Goal: Information Seeking & Learning: Compare options

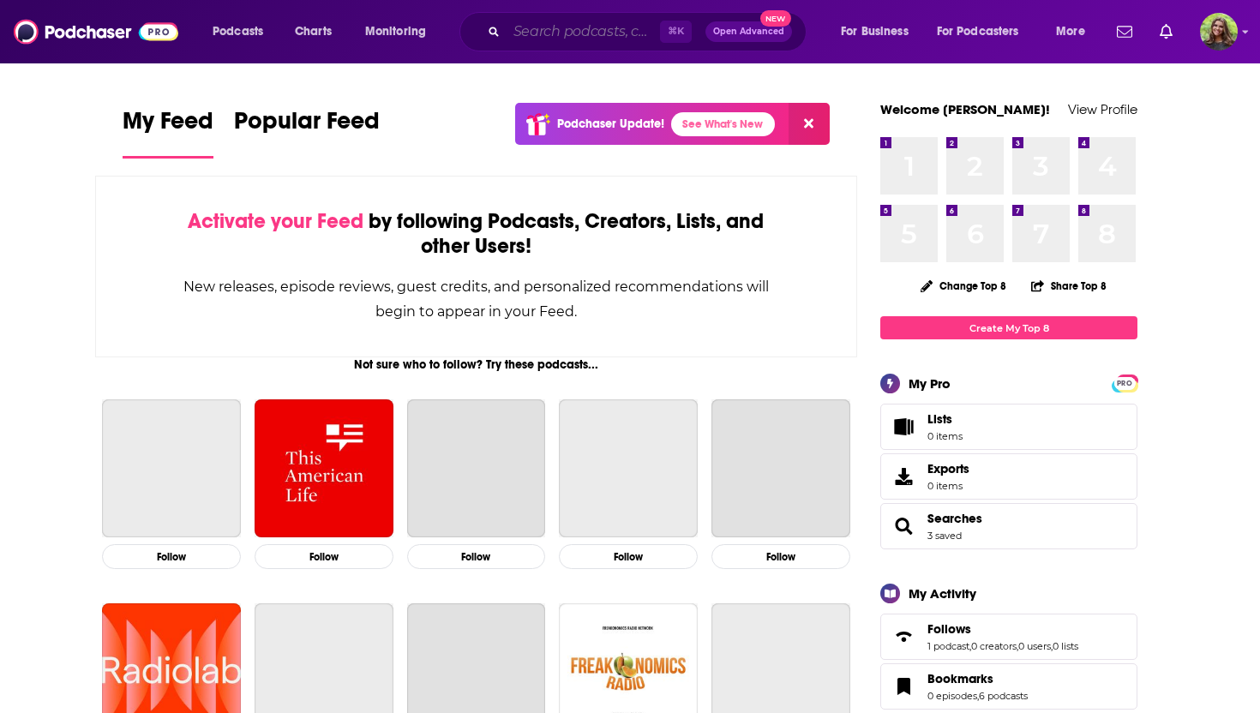
click at [562, 38] on input "Search podcasts, credits, & more..." at bounding box center [583, 31] width 153 height 27
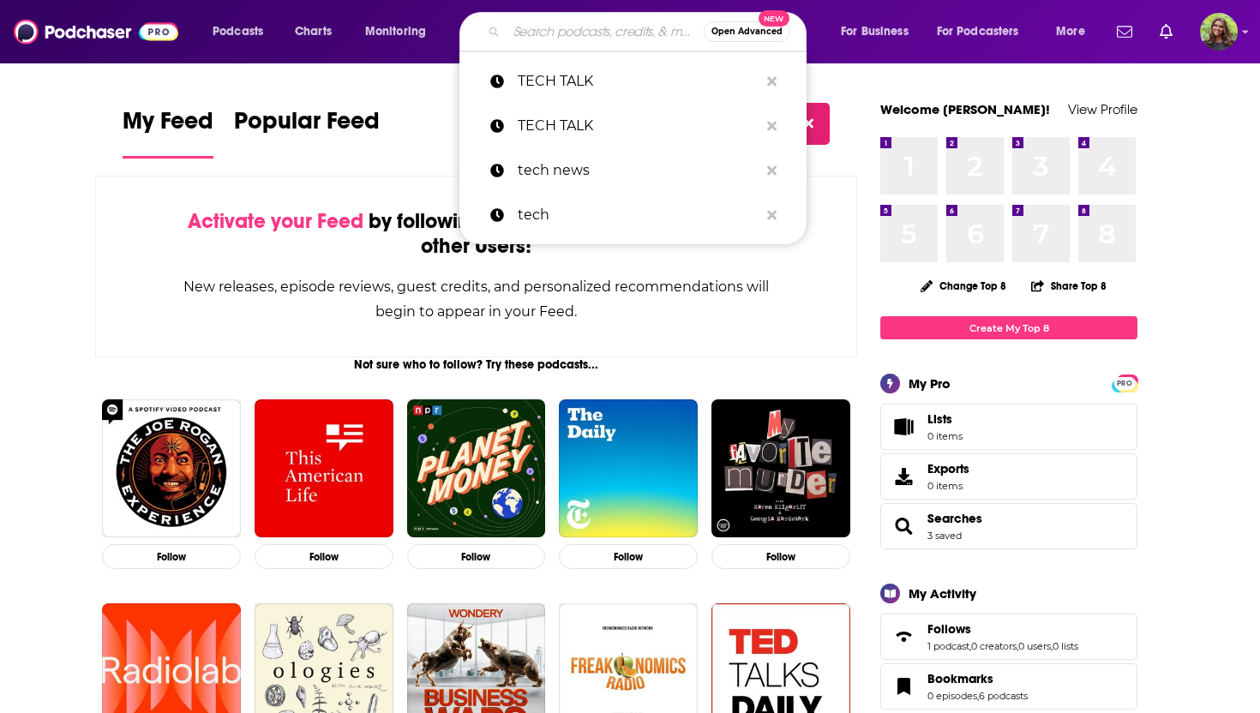
paste input "Biotech LifeStream"
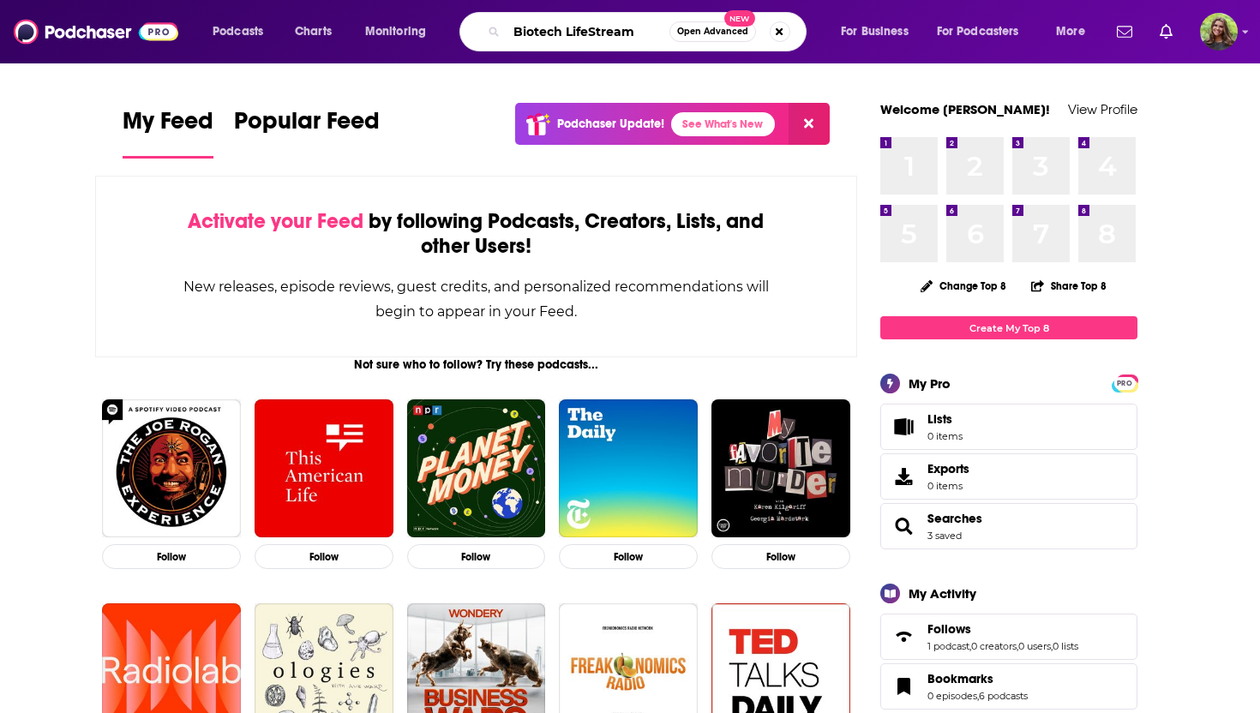
type input "Biotech LifeStream"
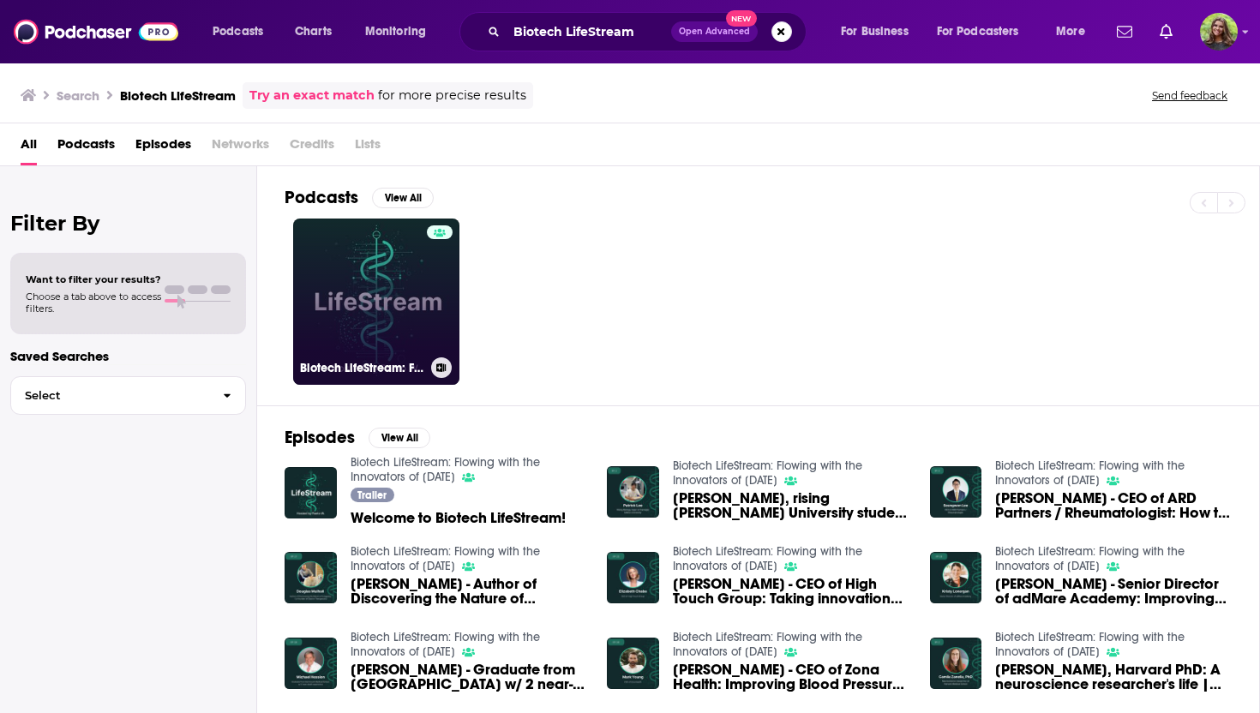
click at [365, 283] on link "Biotech LifeStream: Flowing with the Innovators of Tomorrow" at bounding box center [376, 302] width 166 height 166
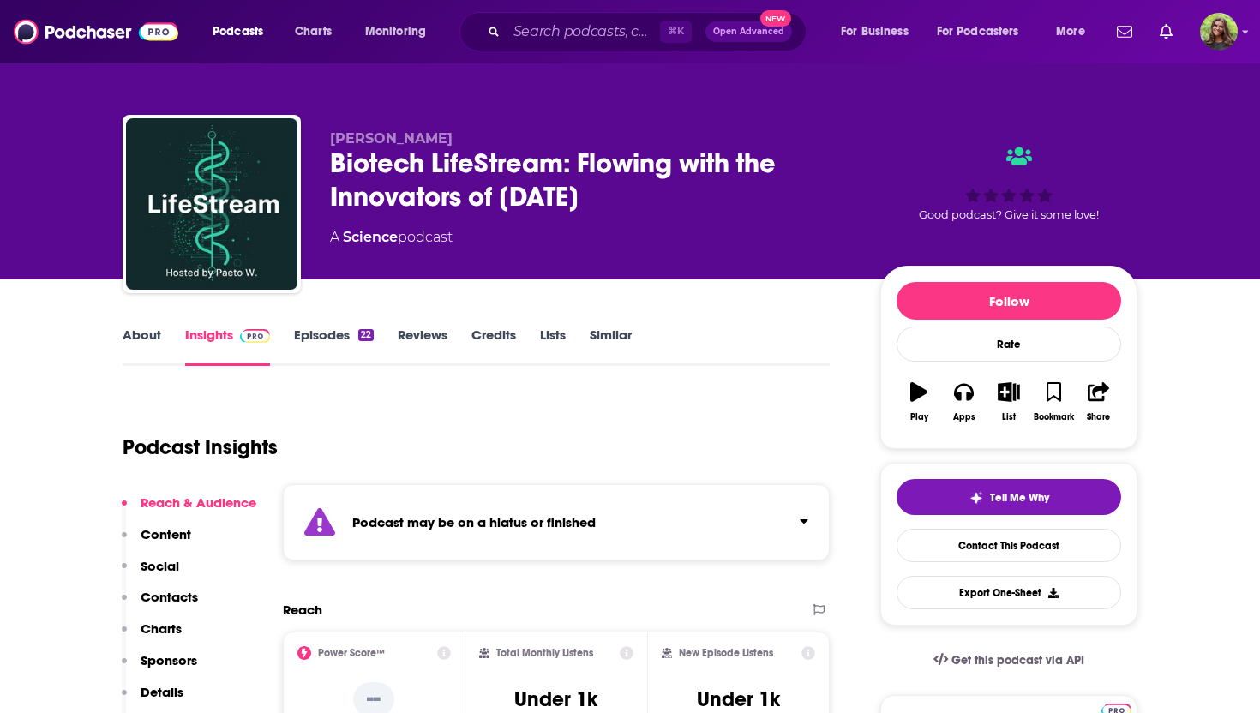
click at [141, 332] on link "About" at bounding box center [142, 346] width 39 height 39
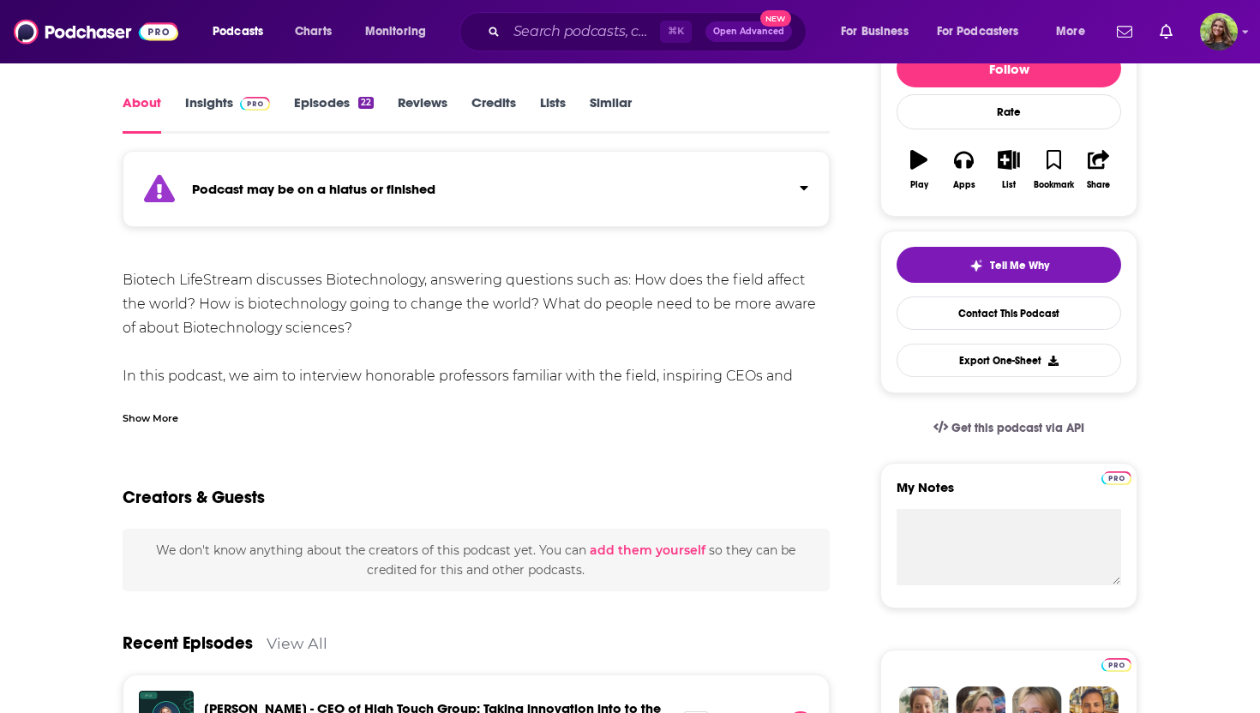
scroll to position [233, 0]
click at [145, 415] on div "Show More" at bounding box center [151, 416] width 56 height 16
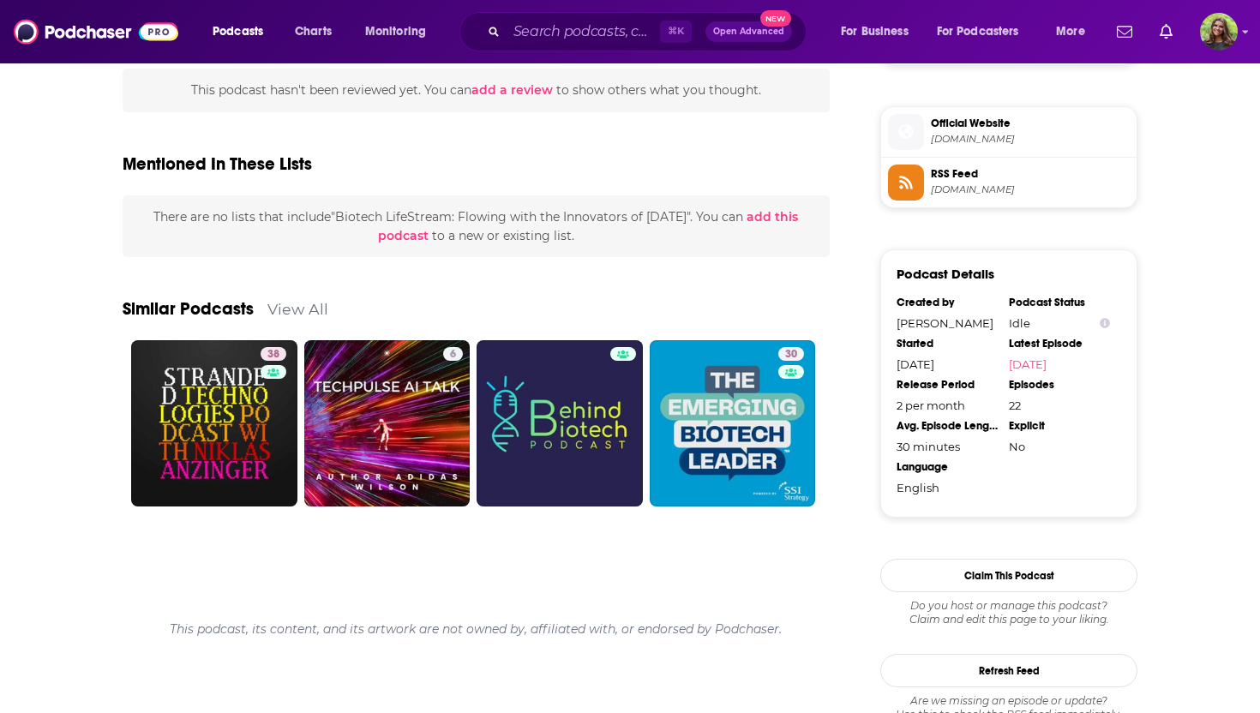
scroll to position [1491, 0]
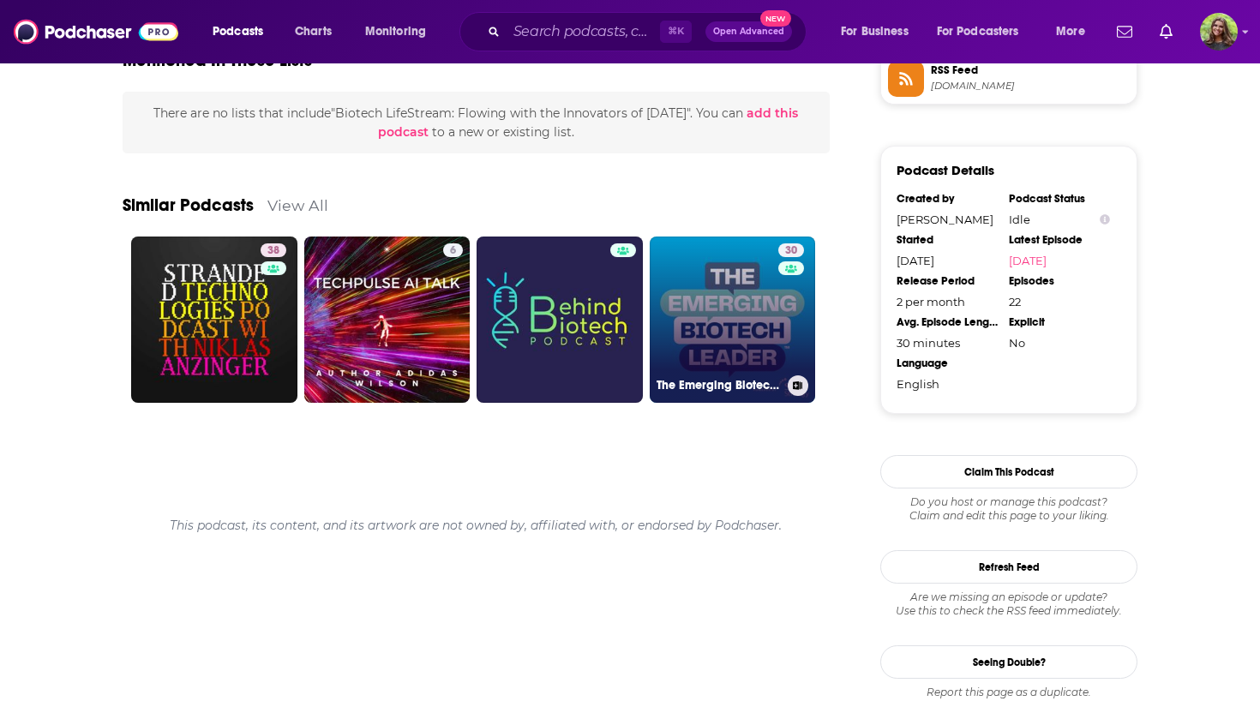
click at [698, 310] on link "30 The Emerging Biotech Leader" at bounding box center [733, 320] width 166 height 166
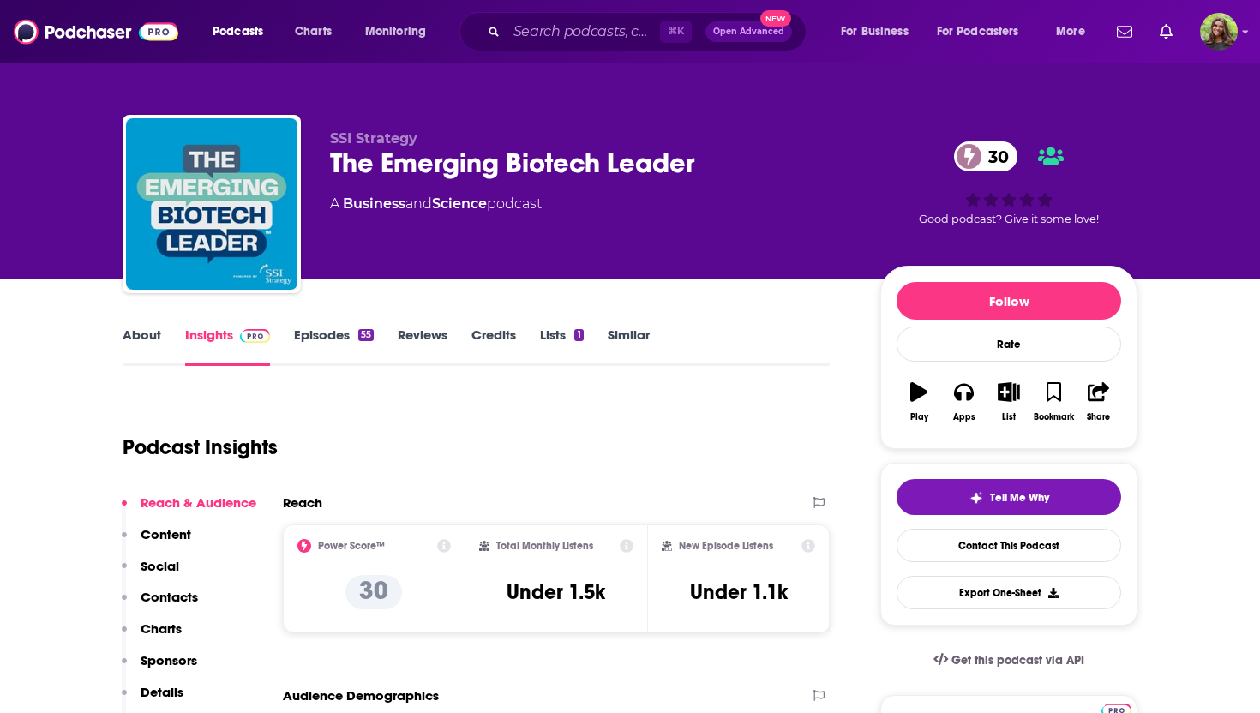
click at [148, 349] on link "About" at bounding box center [142, 346] width 39 height 39
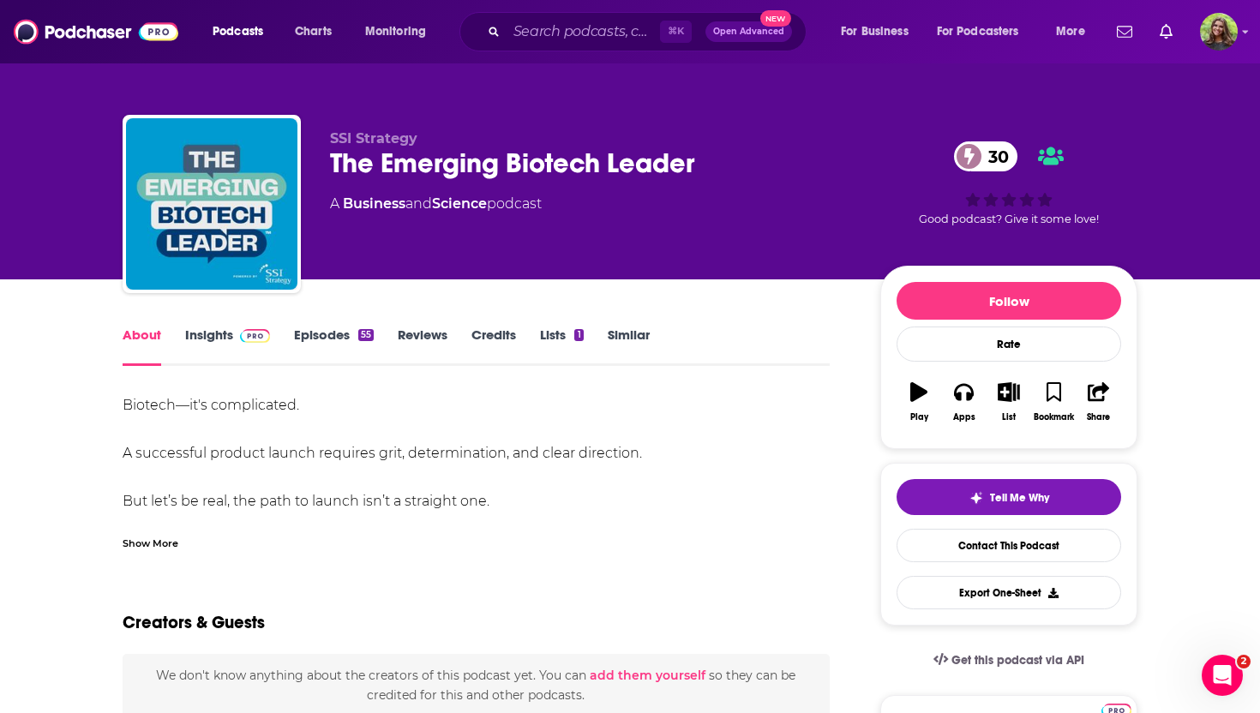
click at [158, 547] on div "Show More" at bounding box center [151, 542] width 56 height 16
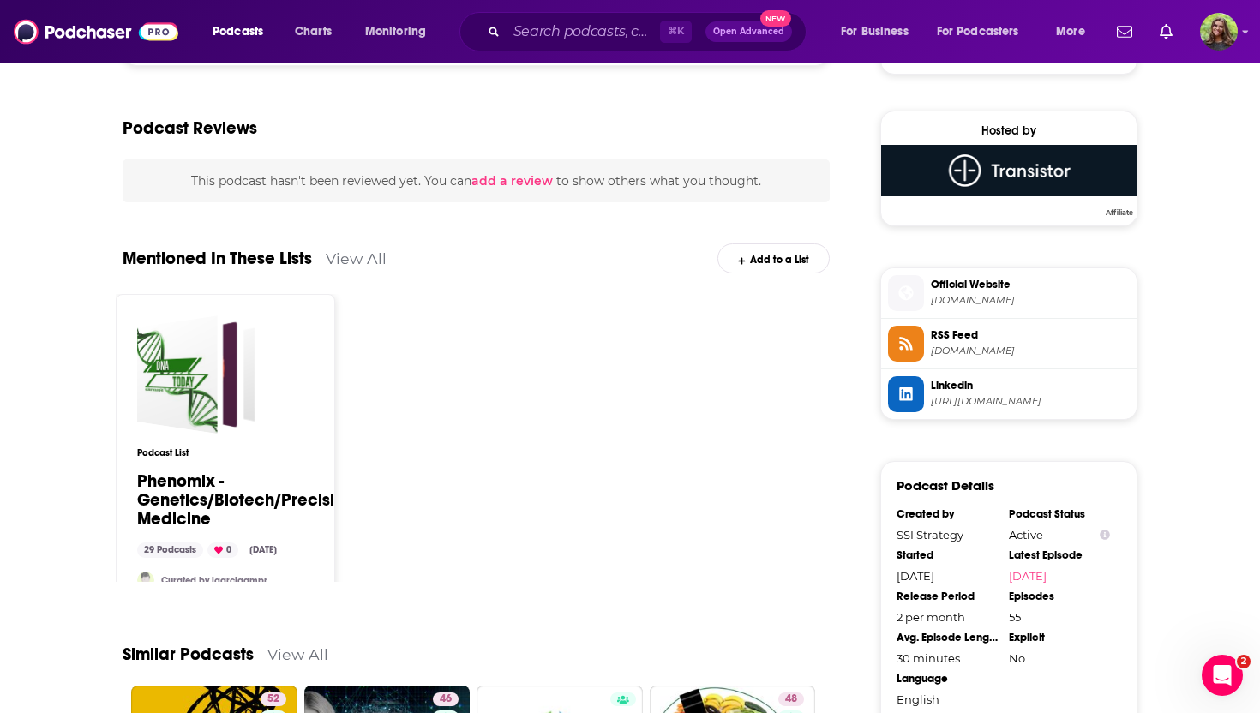
scroll to position [1527, 0]
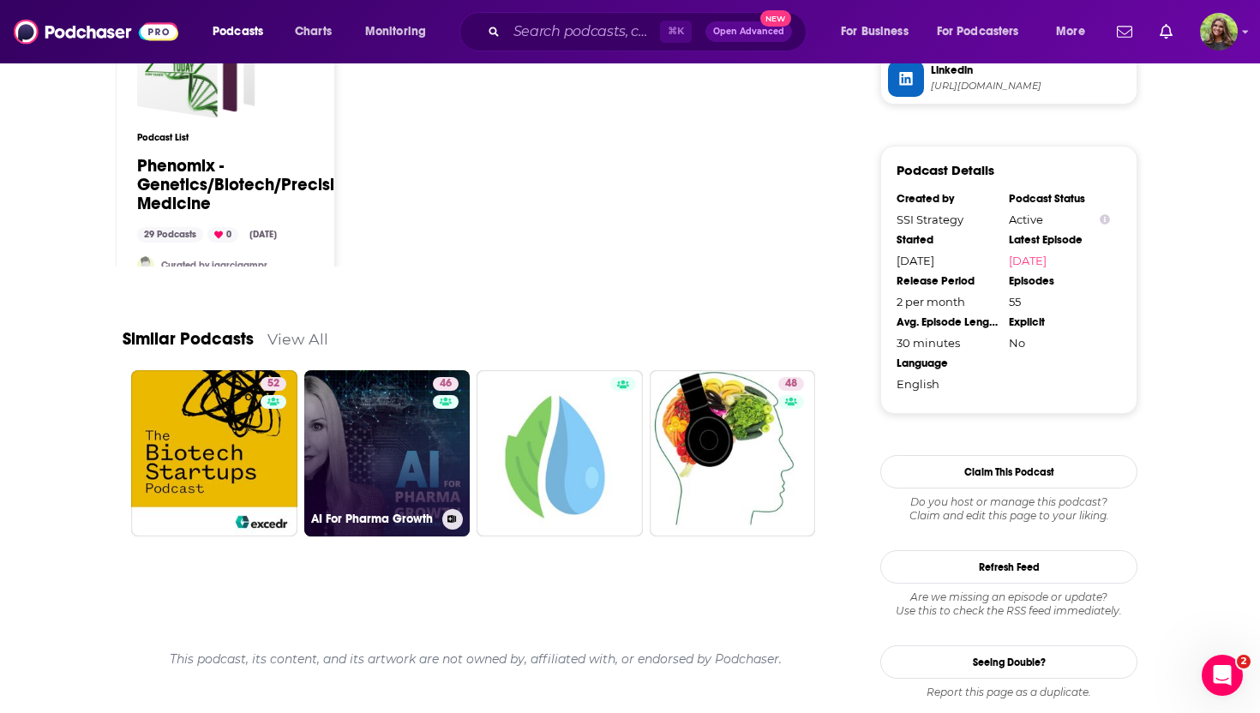
click at [403, 460] on link "46 AI For Pharma Growth" at bounding box center [387, 453] width 166 height 166
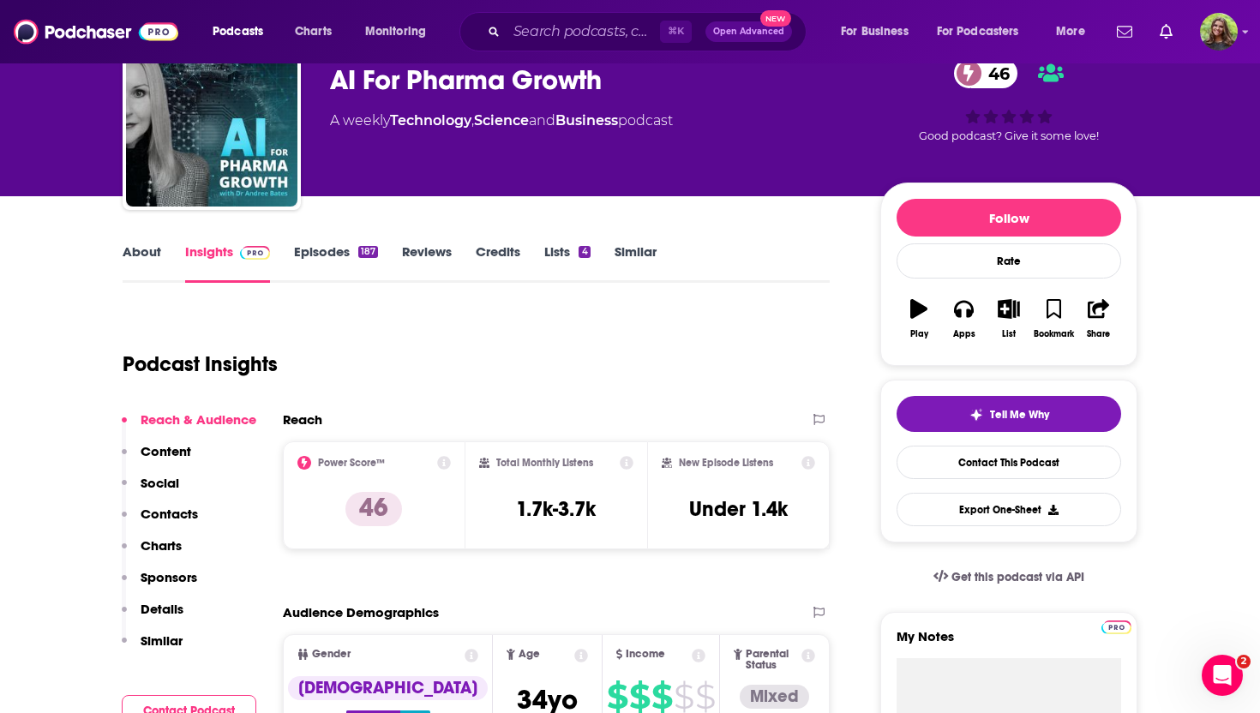
scroll to position [85, 0]
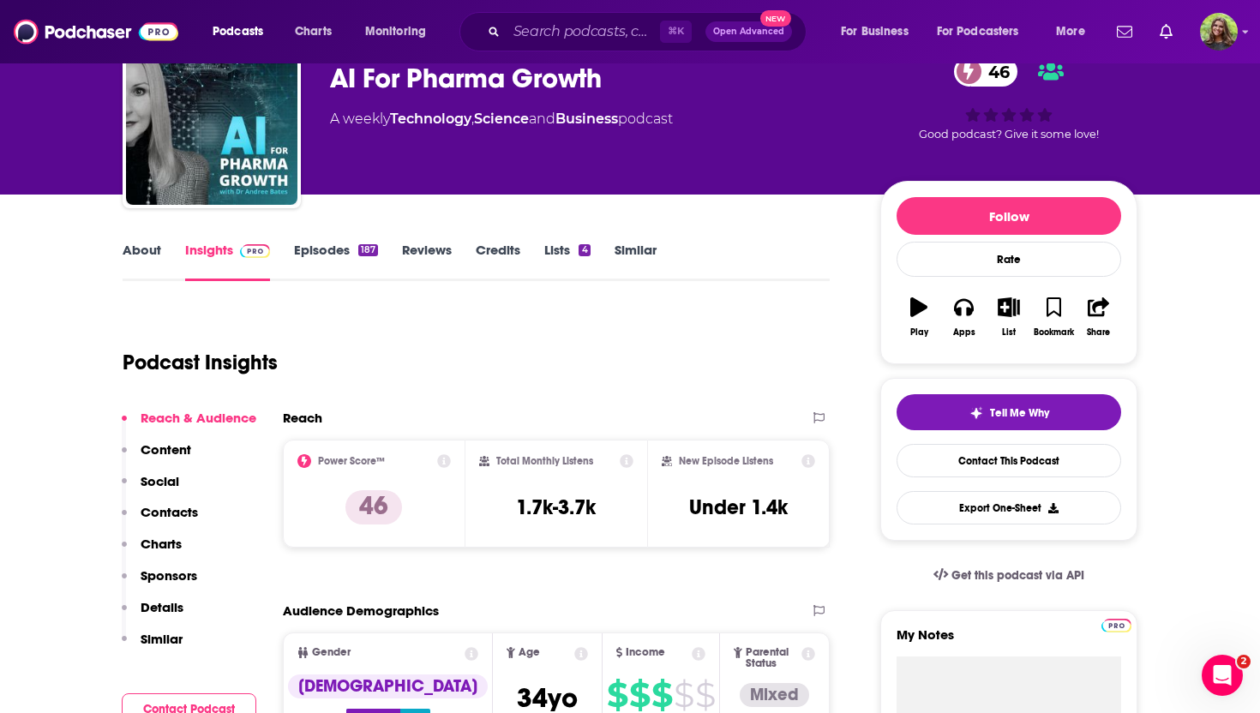
click at [135, 253] on link "About" at bounding box center [142, 261] width 39 height 39
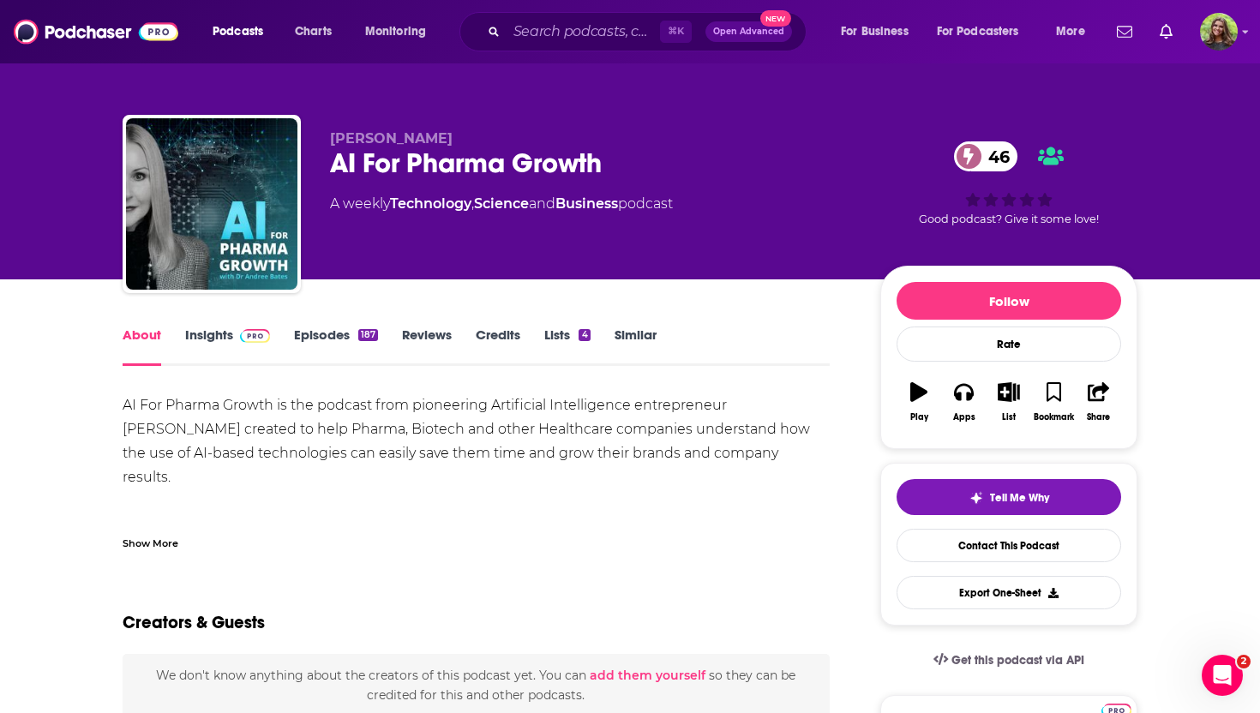
click at [163, 540] on div "Show More" at bounding box center [151, 542] width 56 height 16
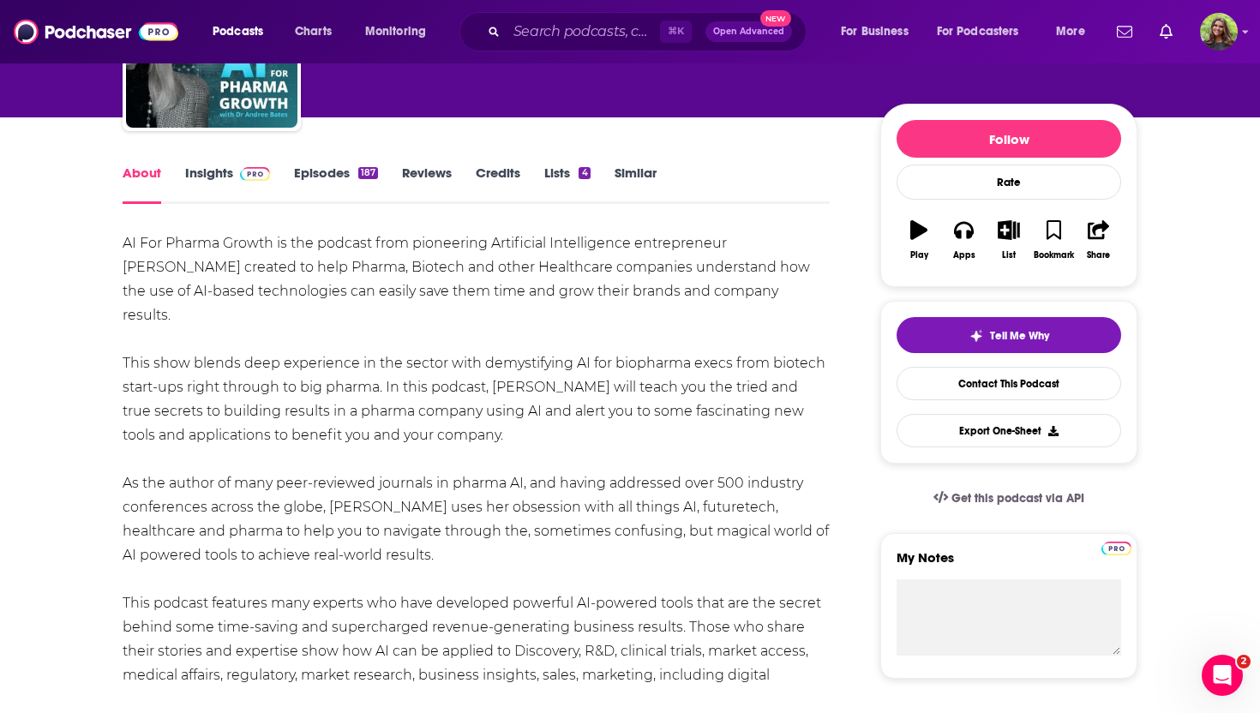
scroll to position [147, 0]
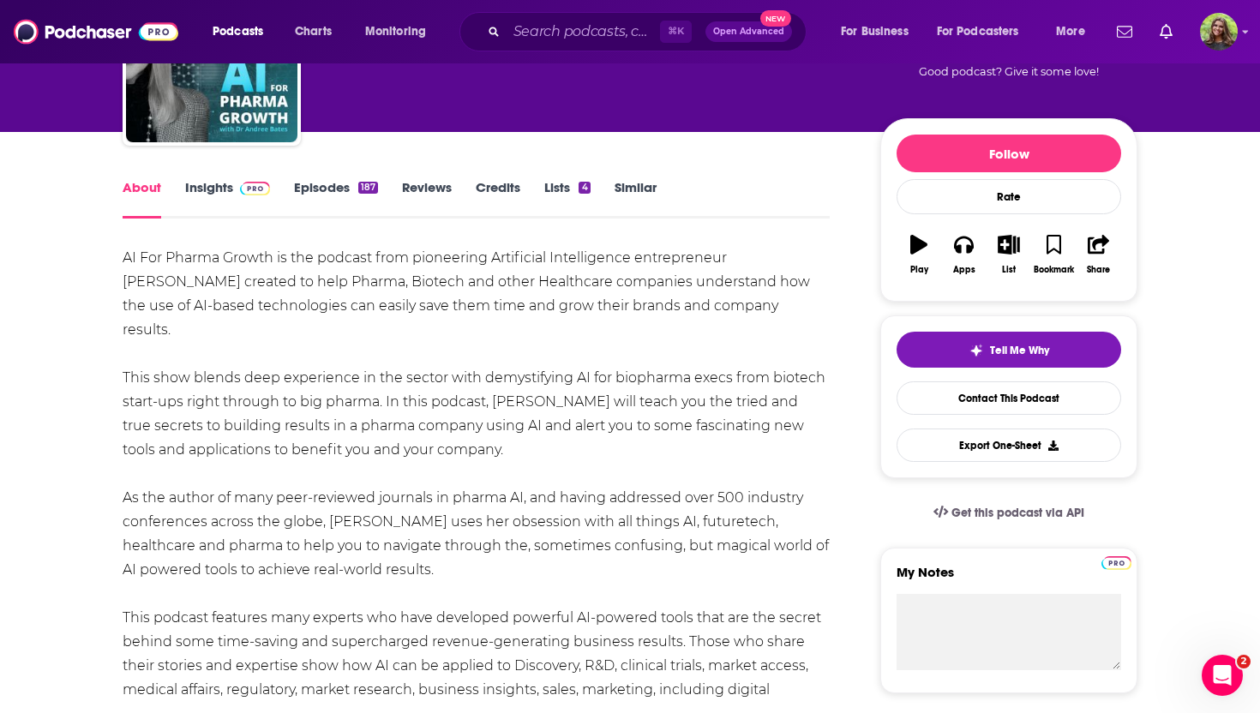
click at [224, 187] on link "Insights" at bounding box center [227, 198] width 85 height 39
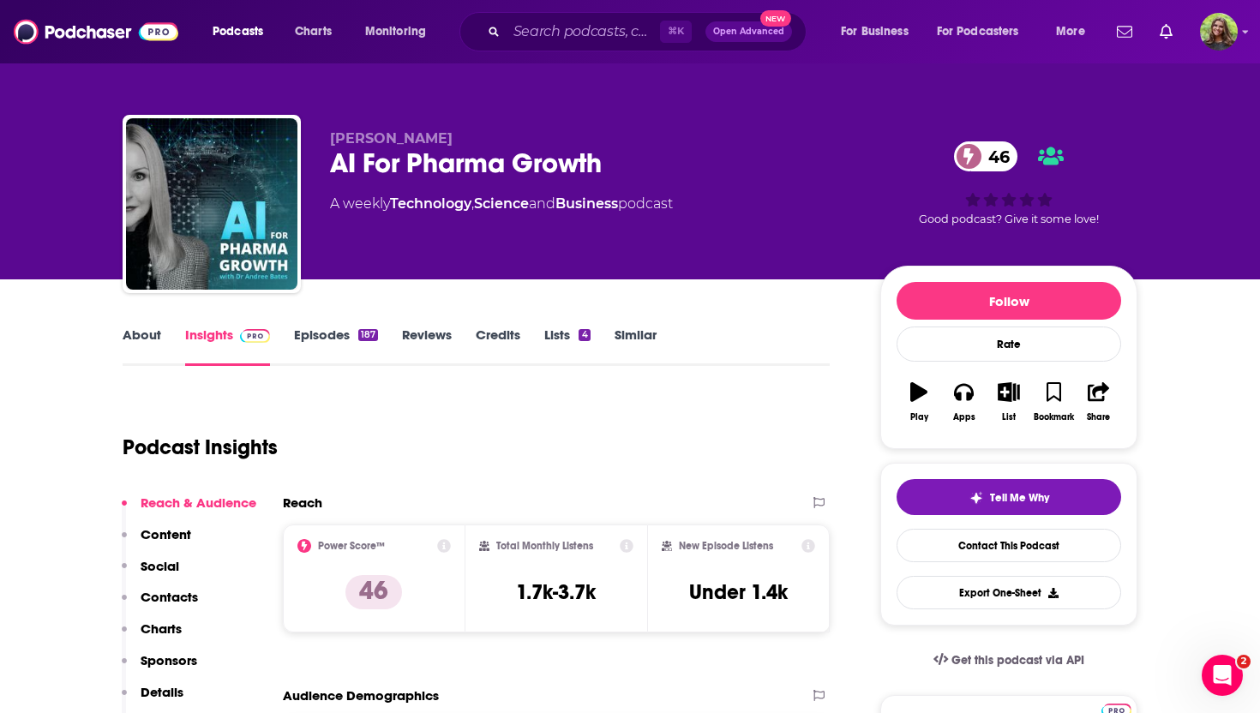
click at [318, 333] on link "Episodes 187" at bounding box center [336, 346] width 84 height 39
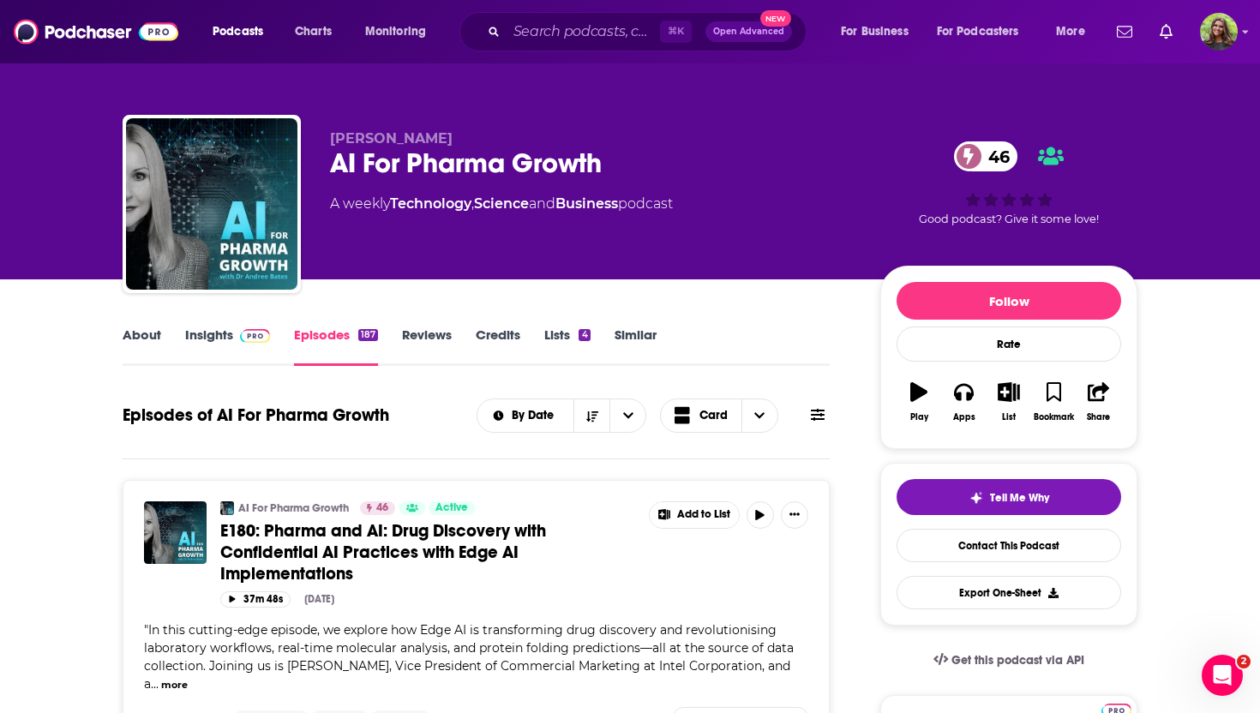
click at [628, 324] on div "About Insights Episodes 187 Reviews Credits Lists 4 Similar" at bounding box center [476, 345] width 707 height 42
click at [626, 334] on link "Similar" at bounding box center [636, 346] width 42 height 39
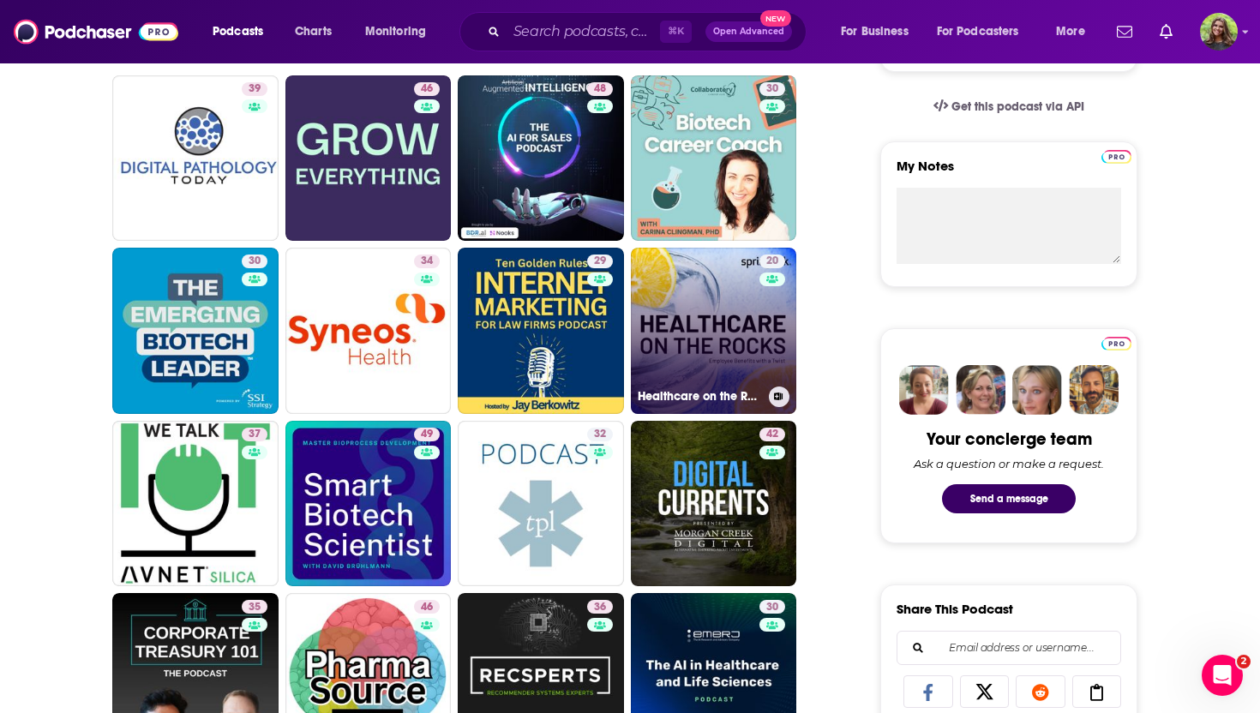
scroll to position [581, 0]
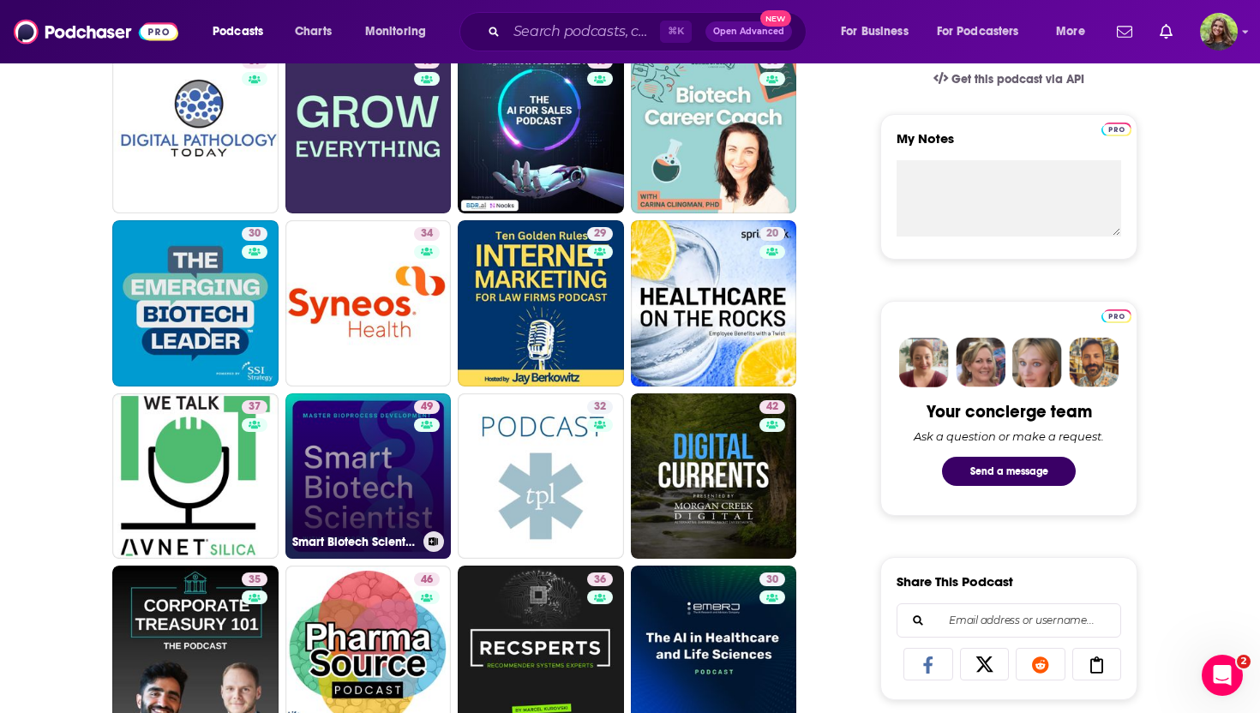
click at [387, 489] on link "49 Smart Biotech Scientist | Master Bioprocess CMC Development, Biologics Manuf…" at bounding box center [368, 476] width 166 height 166
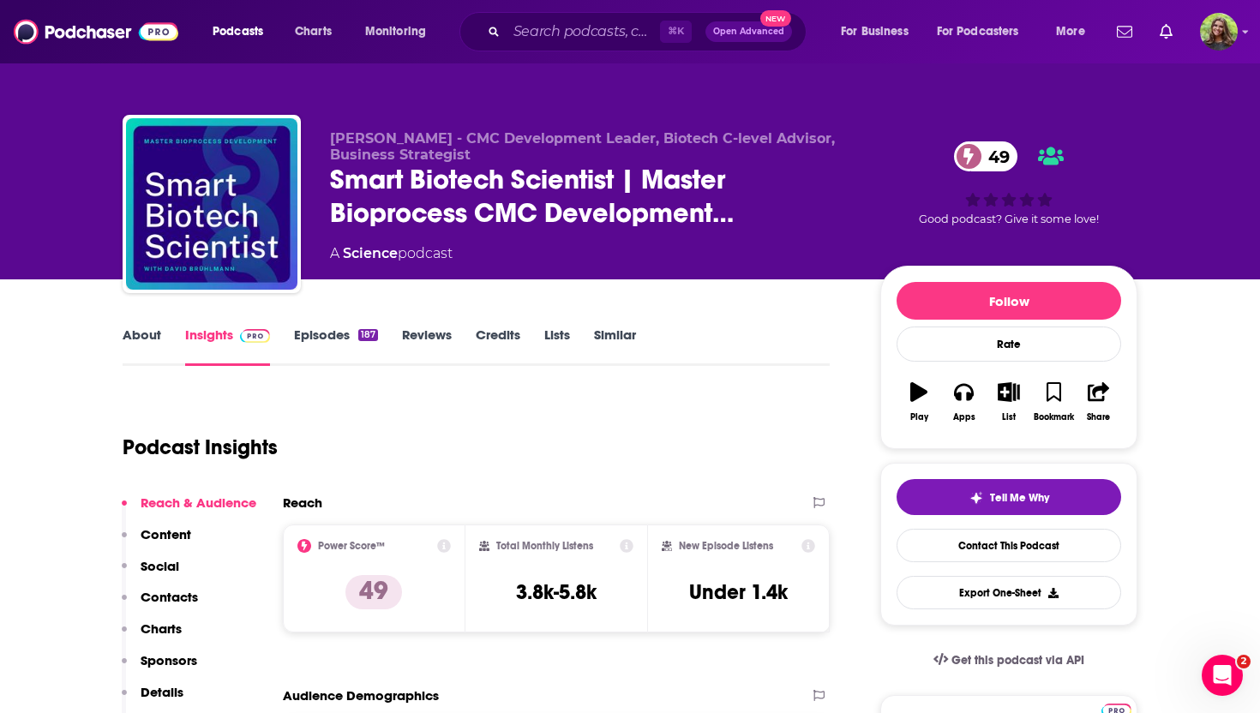
click at [143, 338] on link "About" at bounding box center [142, 346] width 39 height 39
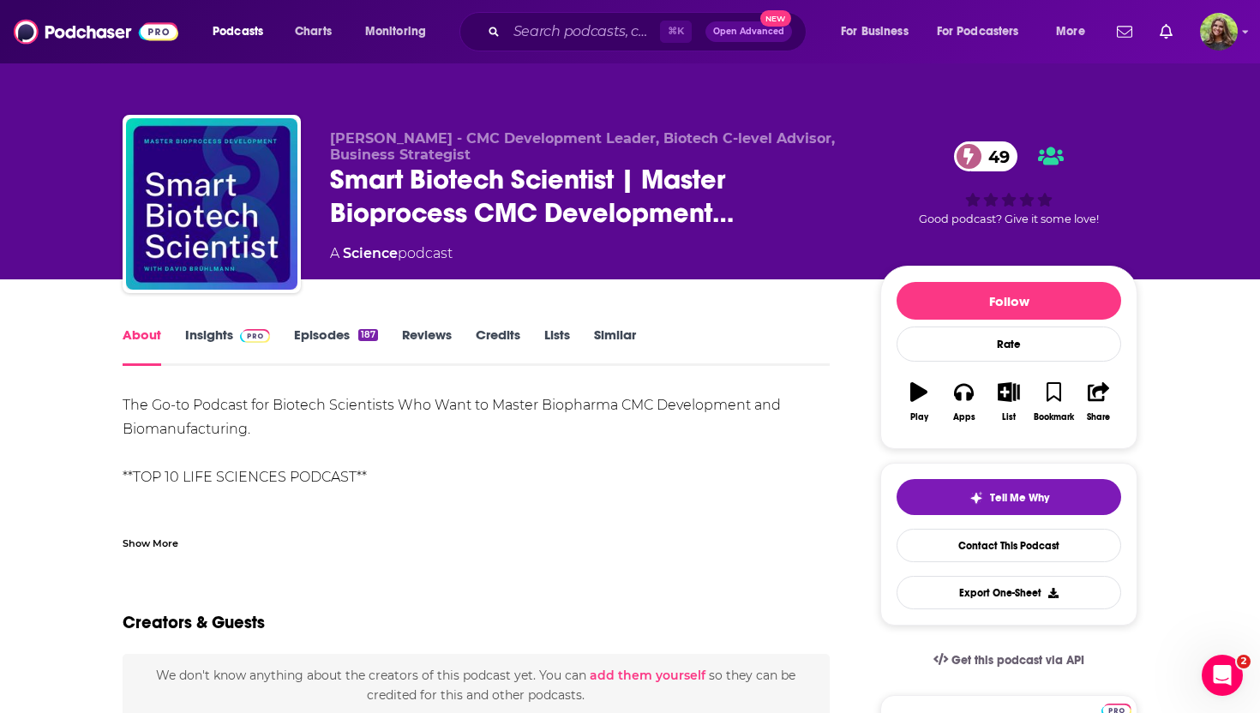
click at [153, 537] on div "Show More" at bounding box center [151, 542] width 56 height 16
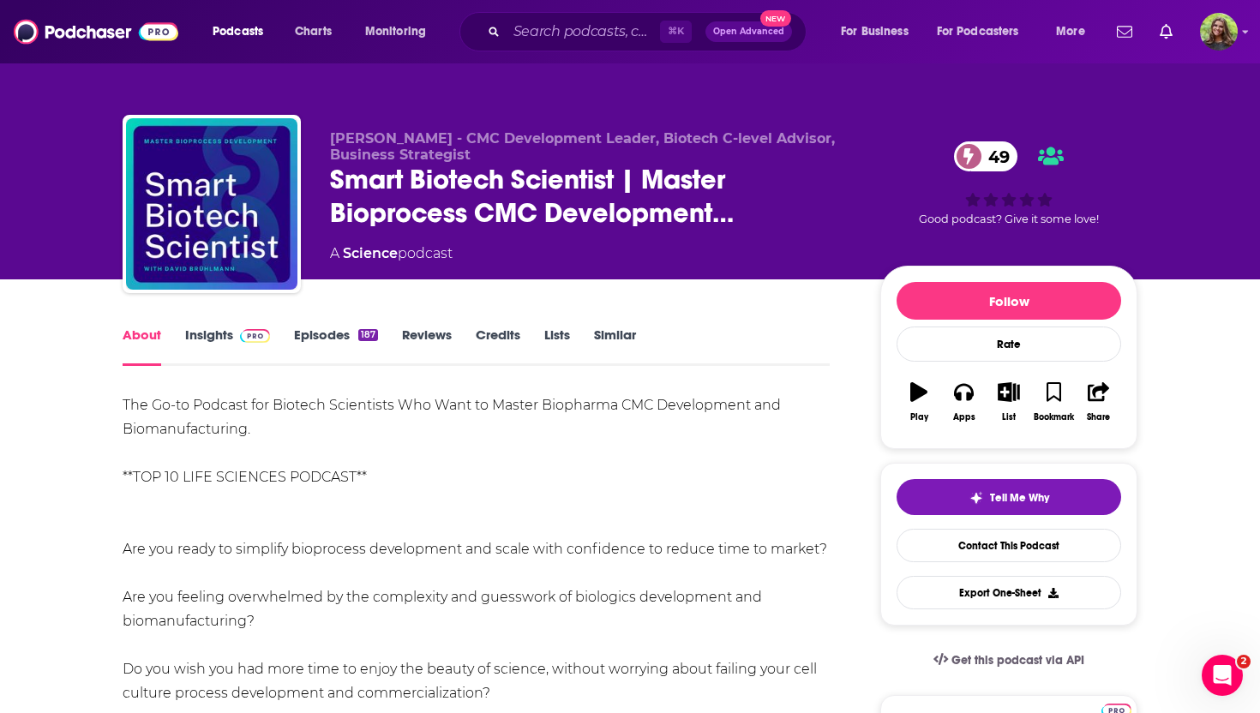
click at [610, 334] on link "Similar" at bounding box center [615, 346] width 42 height 39
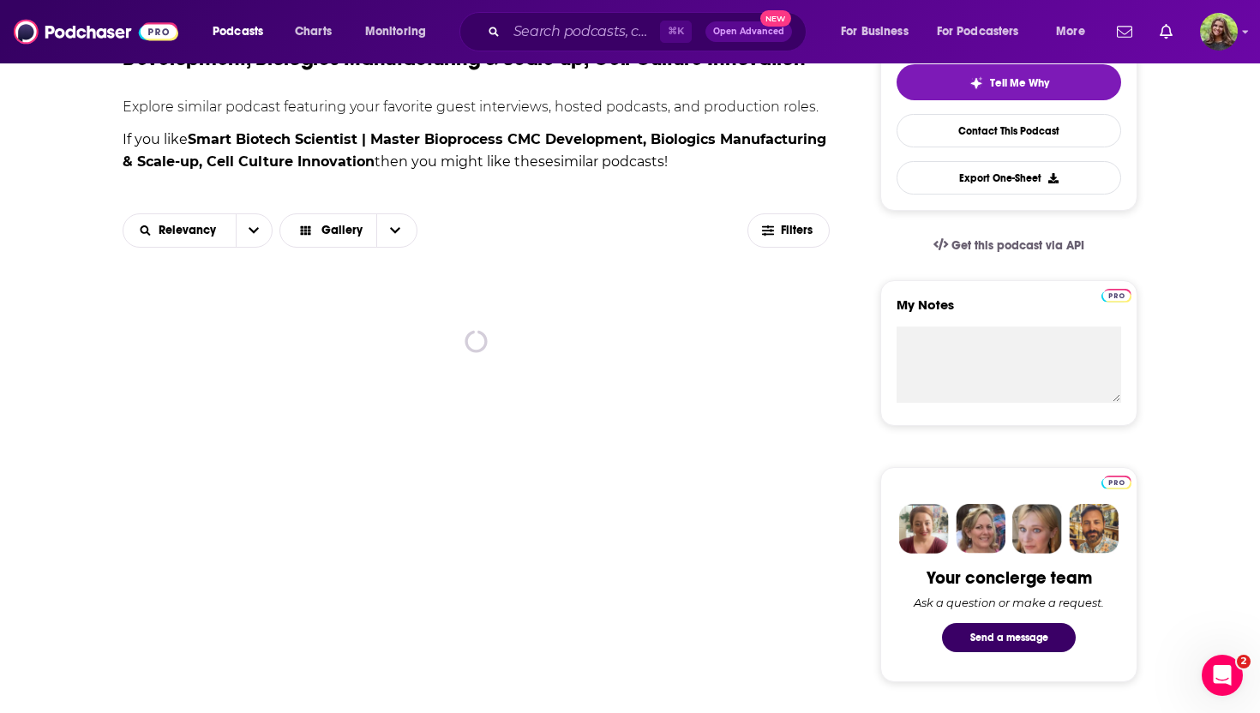
scroll to position [427, 0]
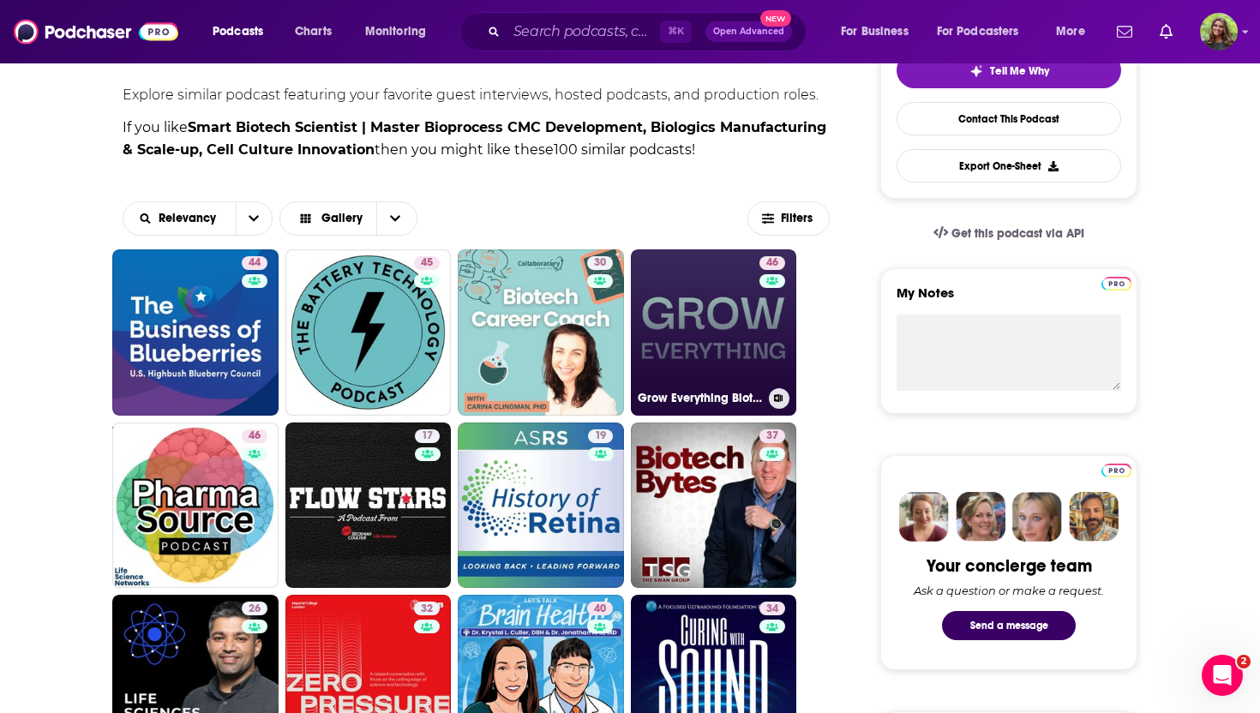
click at [724, 329] on link "46 Grow Everything Biotech Podcast" at bounding box center [714, 332] width 166 height 166
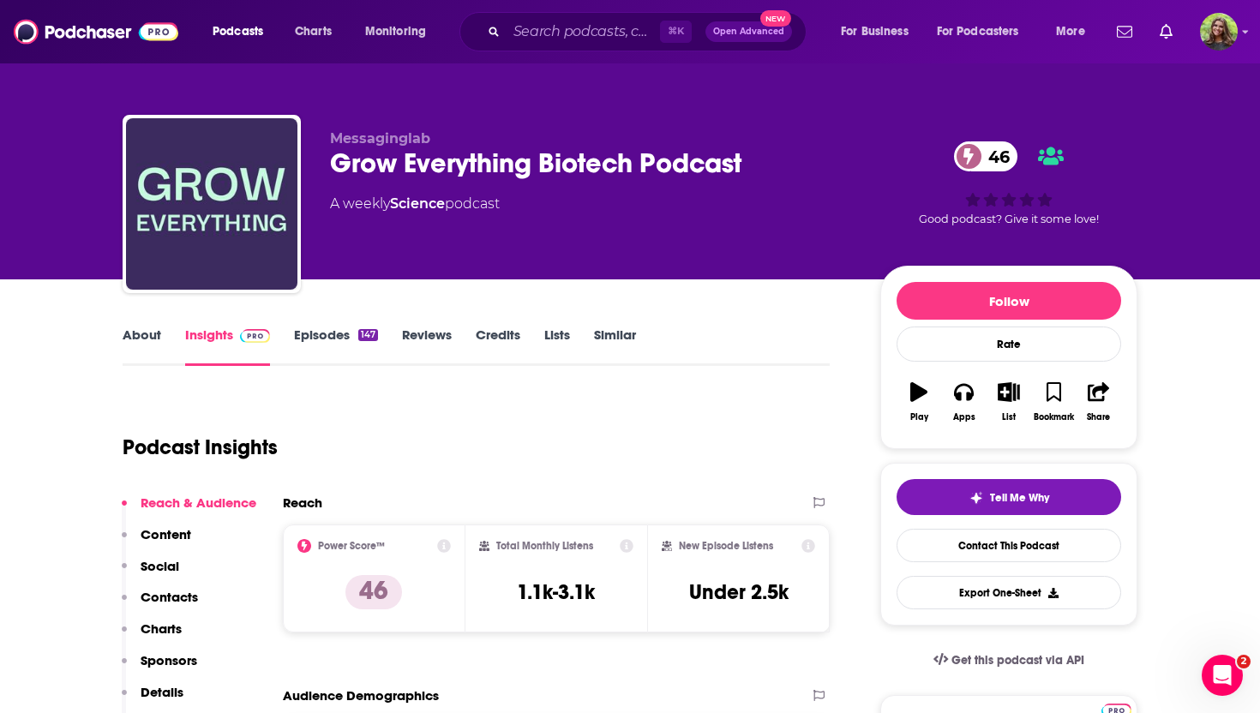
click at [141, 339] on link "About" at bounding box center [142, 346] width 39 height 39
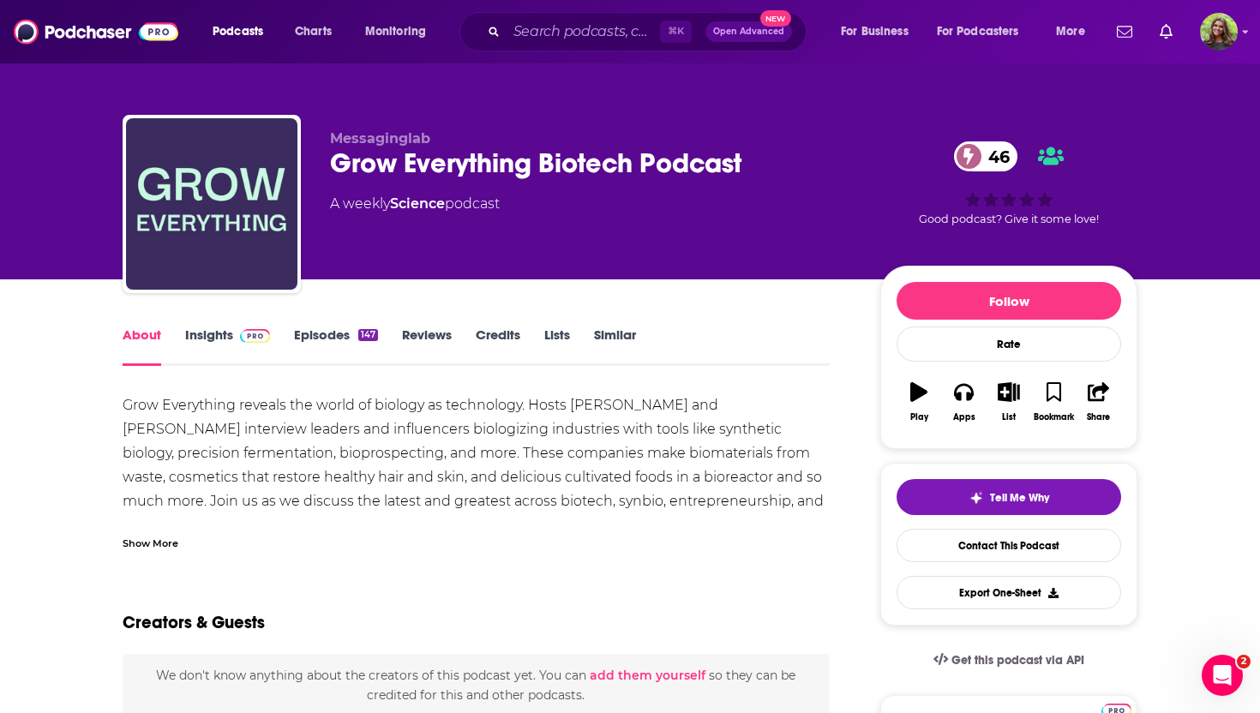
click at [327, 336] on link "Episodes 147" at bounding box center [336, 346] width 84 height 39
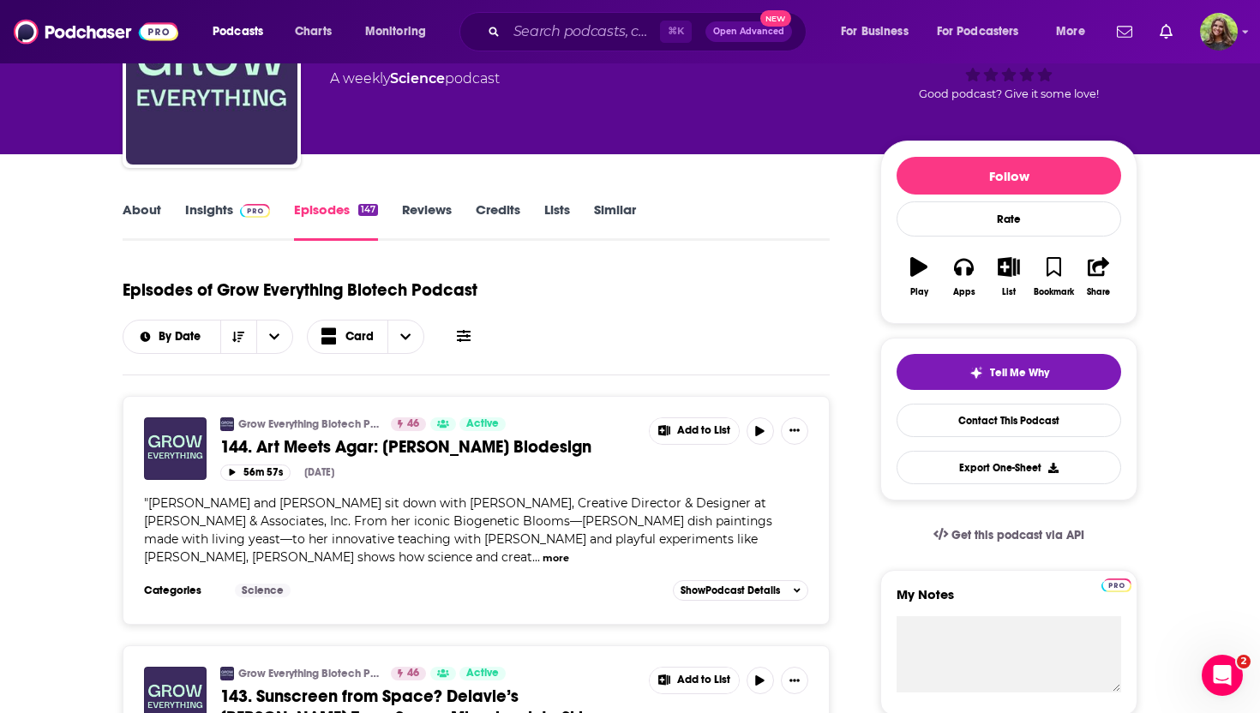
scroll to position [141, 0]
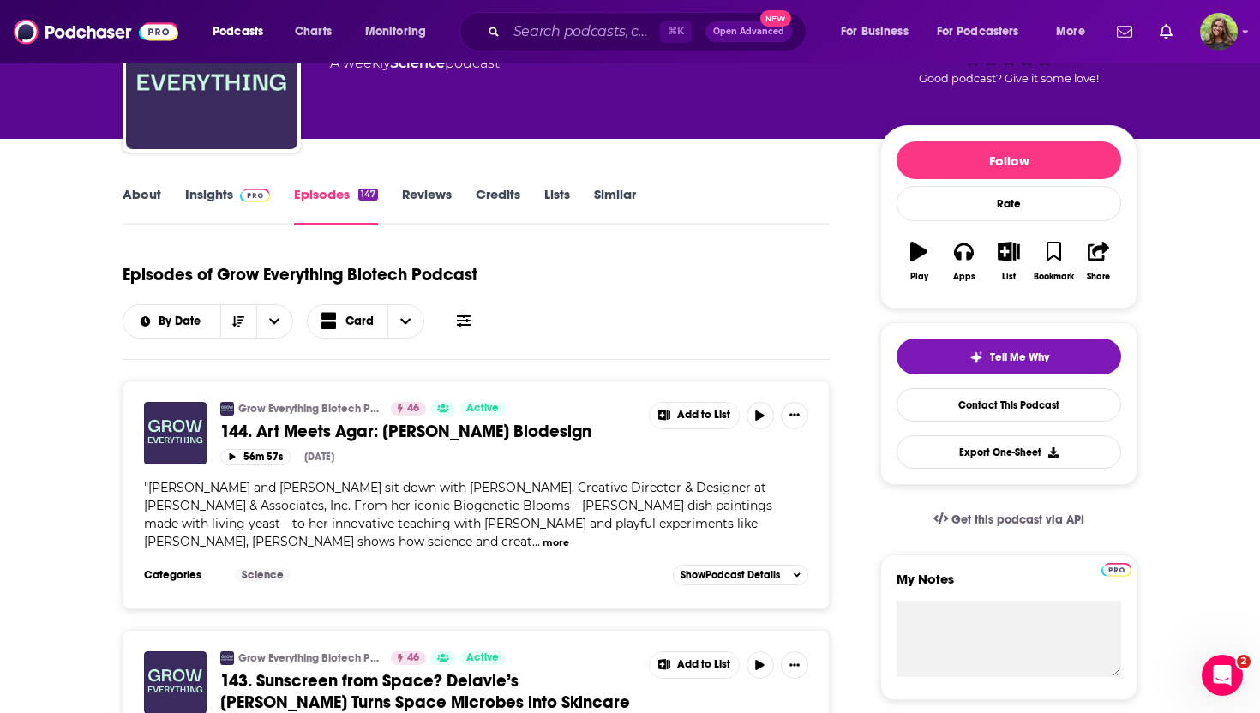
click at [632, 353] on div "Episodes of Grow Everything Biotech Podcast By Date Card" at bounding box center [476, 306] width 707 height 107
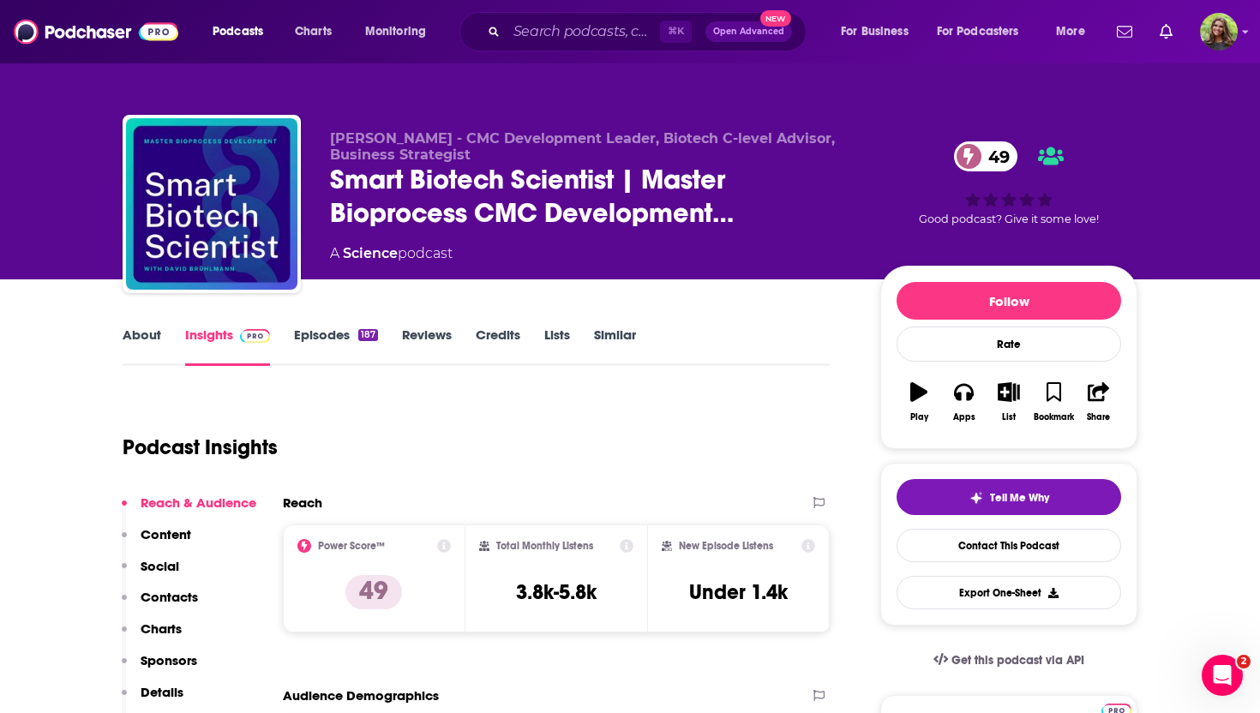
click at [628, 333] on link "Similar" at bounding box center [615, 346] width 42 height 39
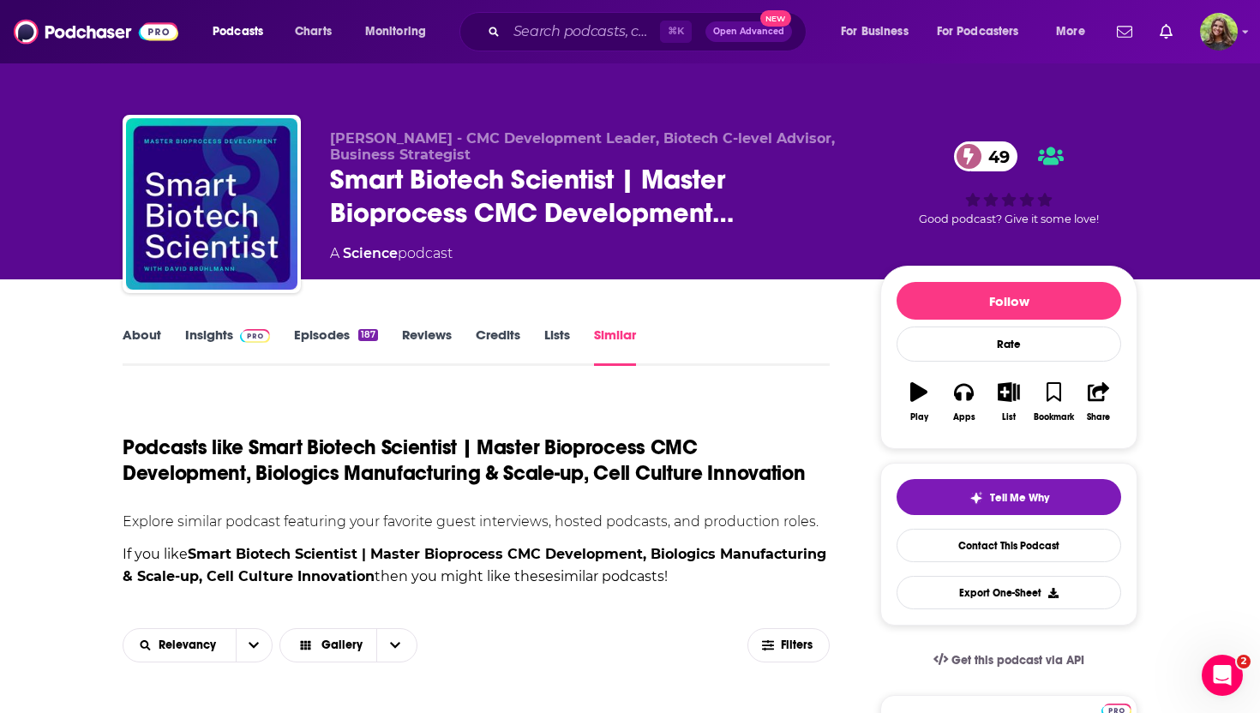
scroll to position [520, 0]
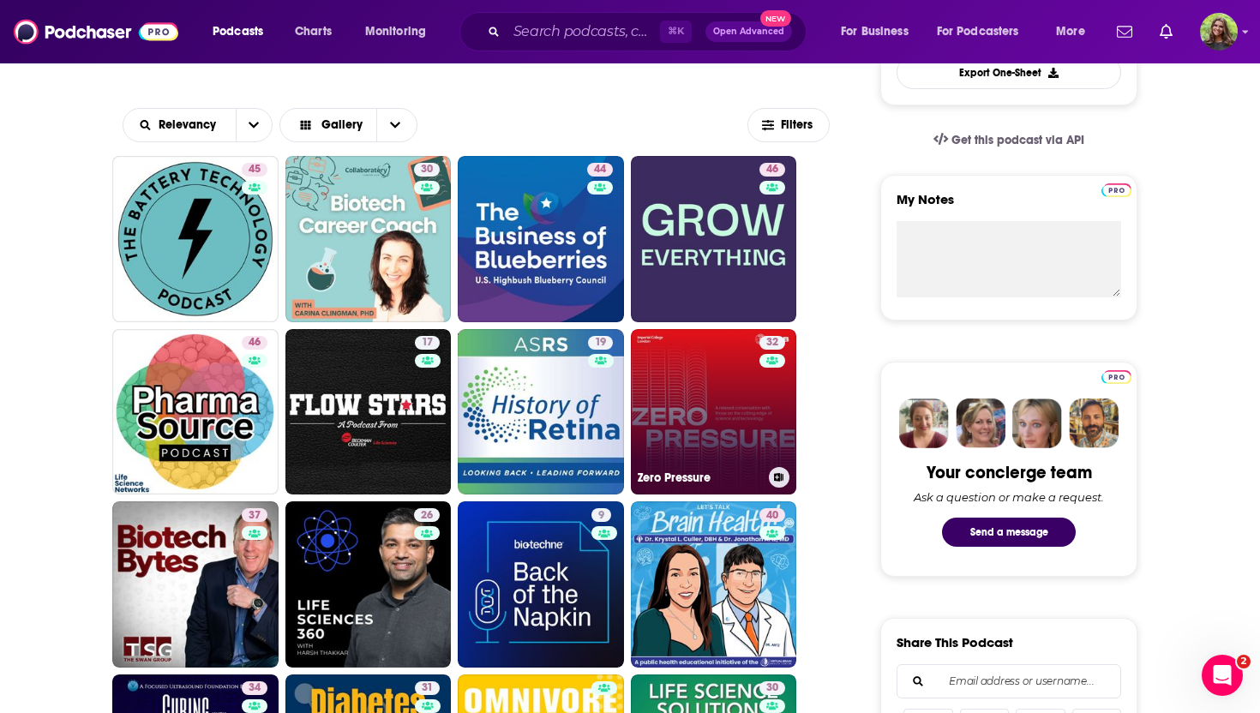
click at [701, 425] on link "32 Zero Pressure" at bounding box center [714, 412] width 166 height 166
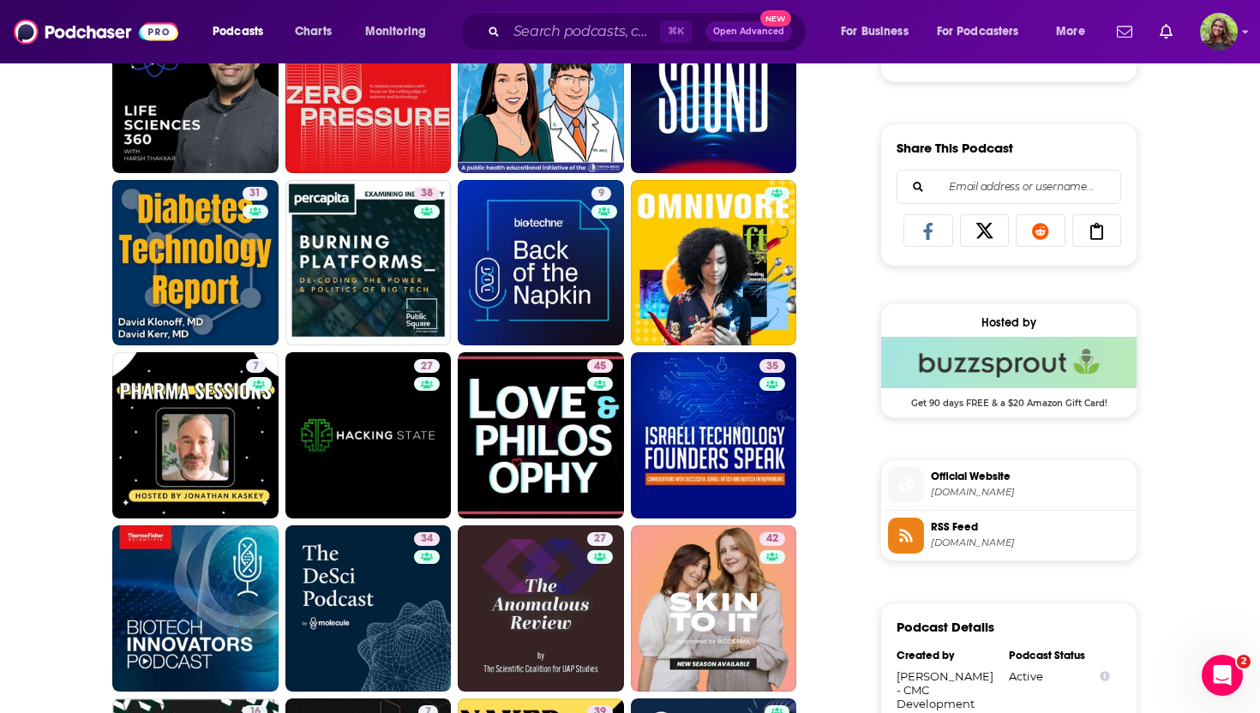
scroll to position [1035, 0]
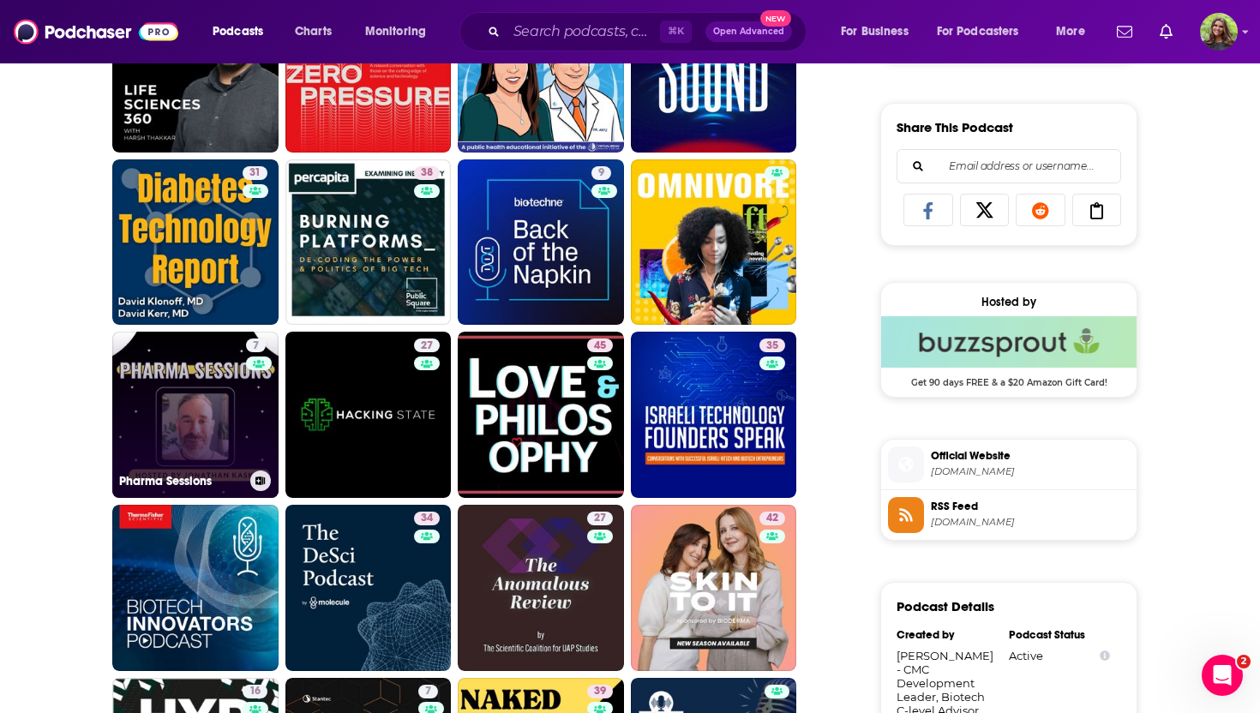
click at [195, 422] on link "7 Pharma Sessions" at bounding box center [195, 415] width 166 height 166
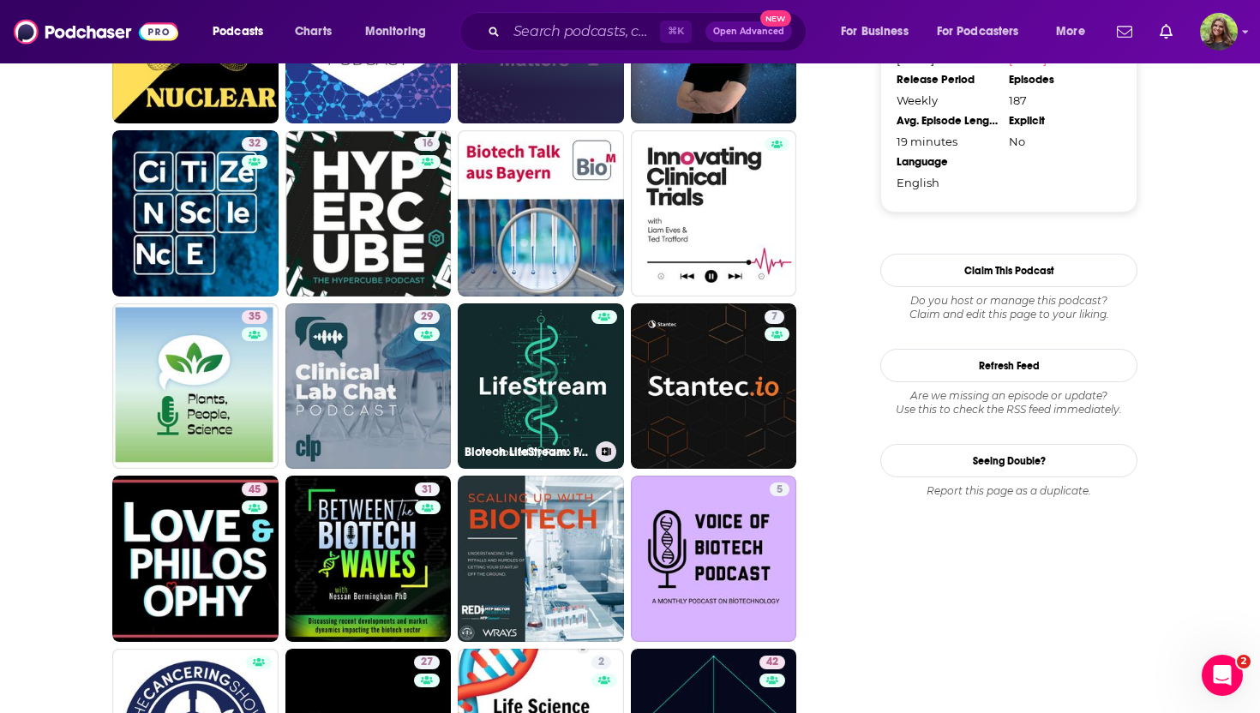
scroll to position [1773, 0]
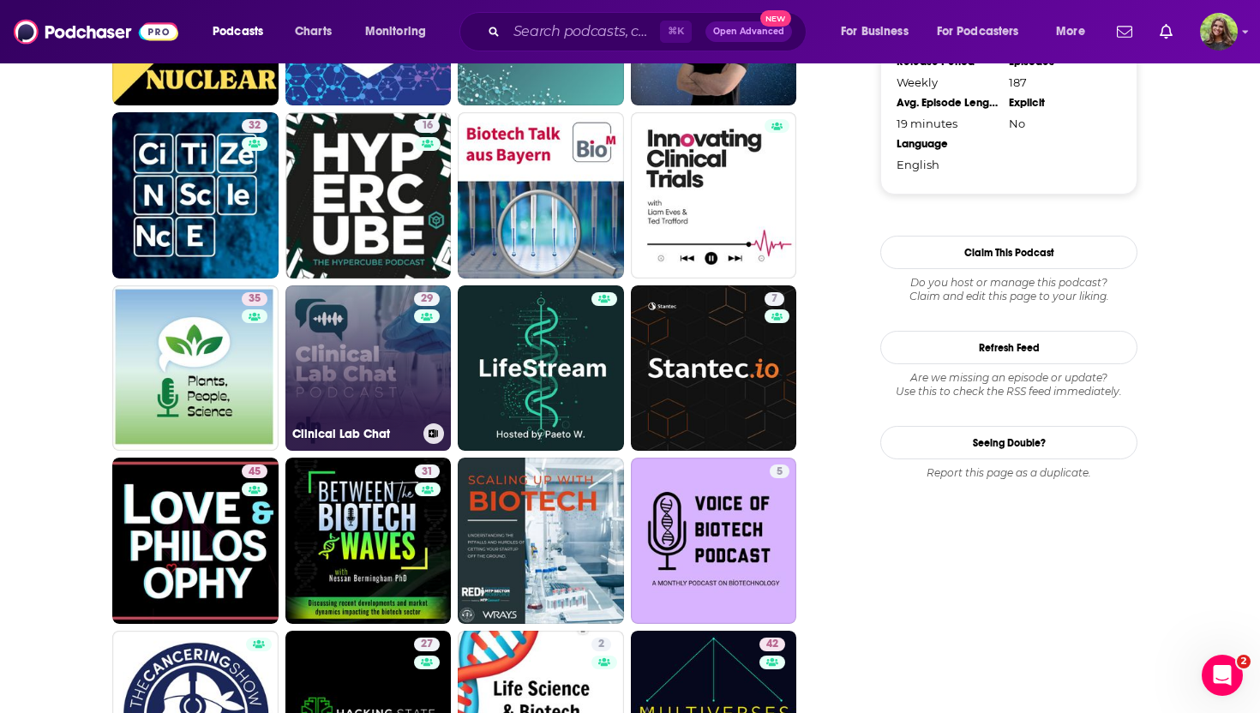
click at [423, 391] on div "29" at bounding box center [429, 358] width 30 height 132
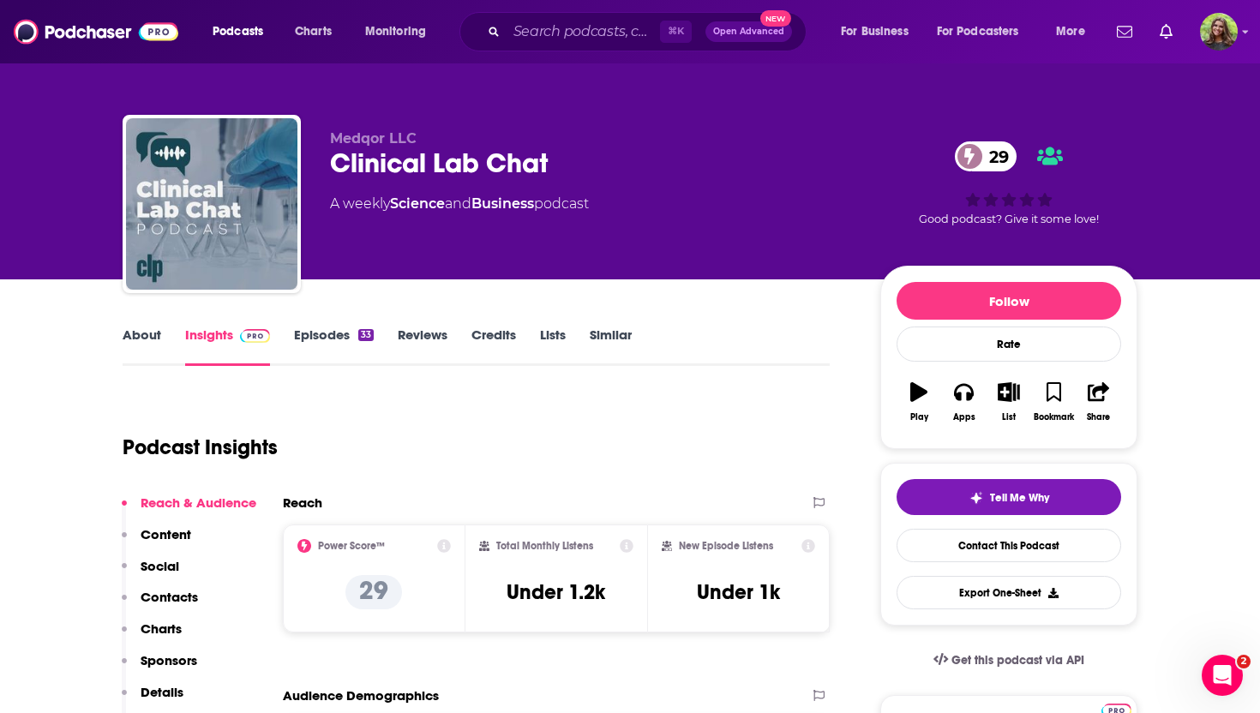
click at [156, 330] on link "About" at bounding box center [142, 346] width 39 height 39
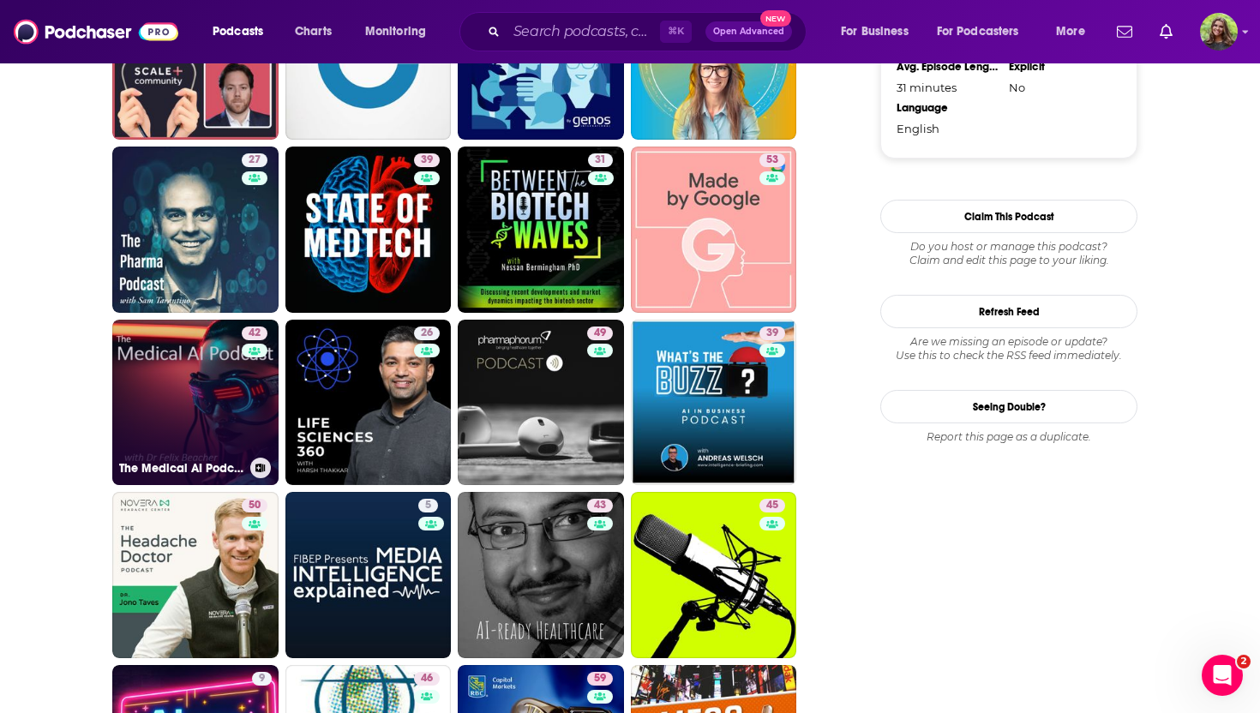
scroll to position [1863, 0]
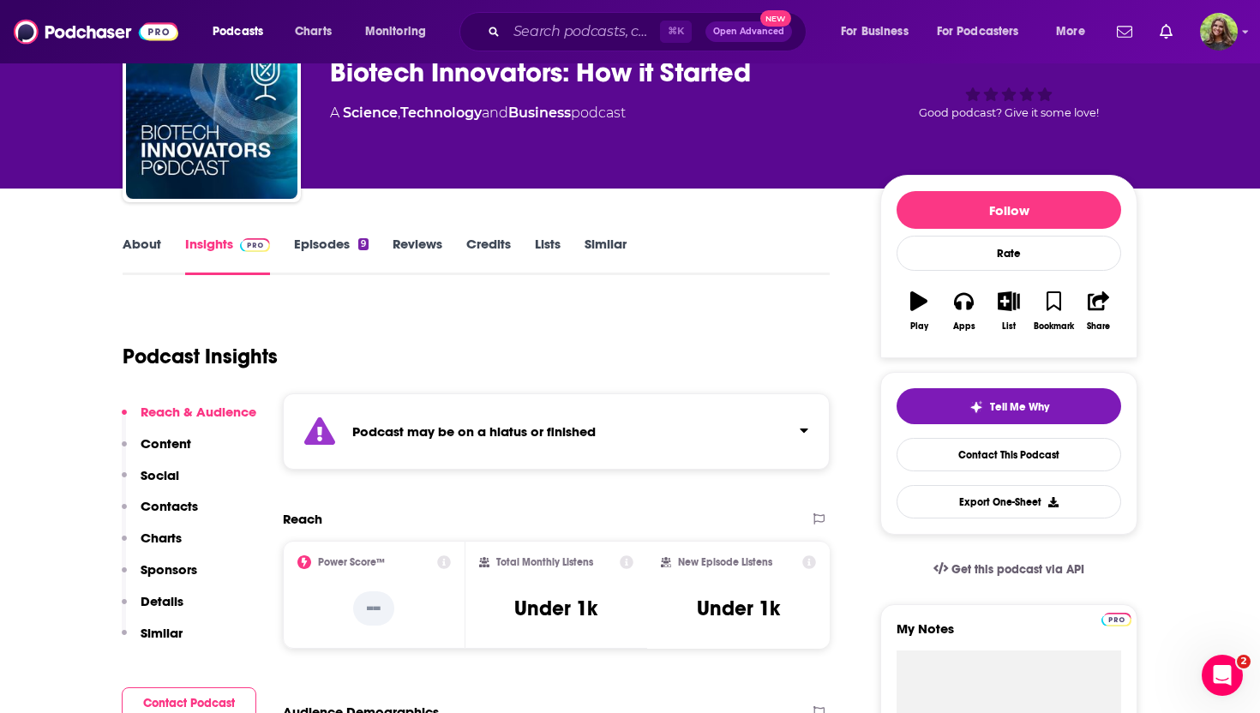
scroll to position [99, 0]
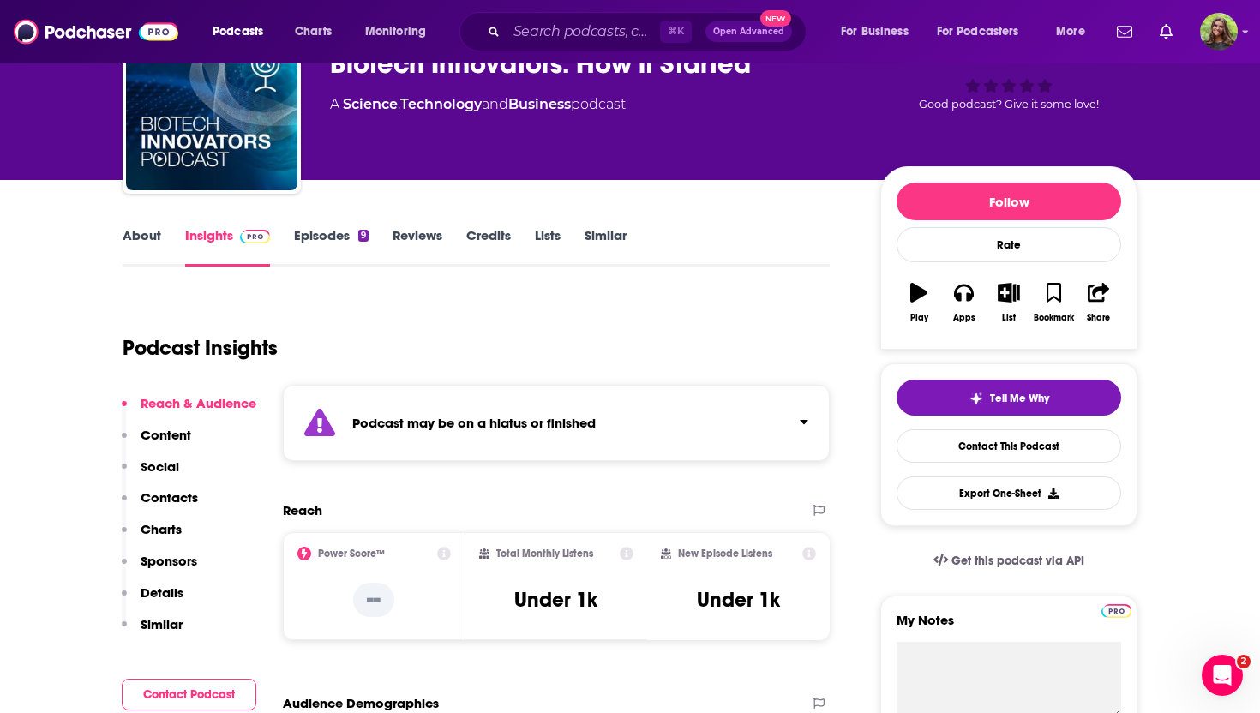
click at [328, 240] on link "Episodes 9" at bounding box center [331, 246] width 75 height 39
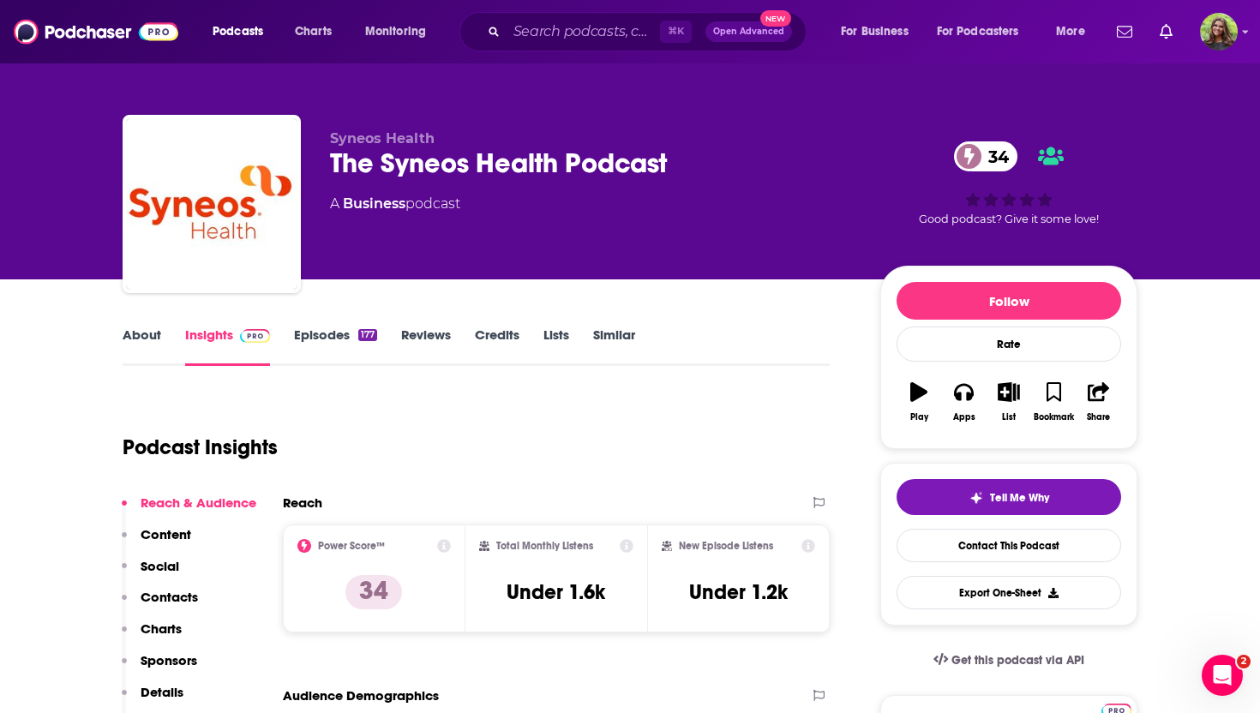
scroll to position [93, 0]
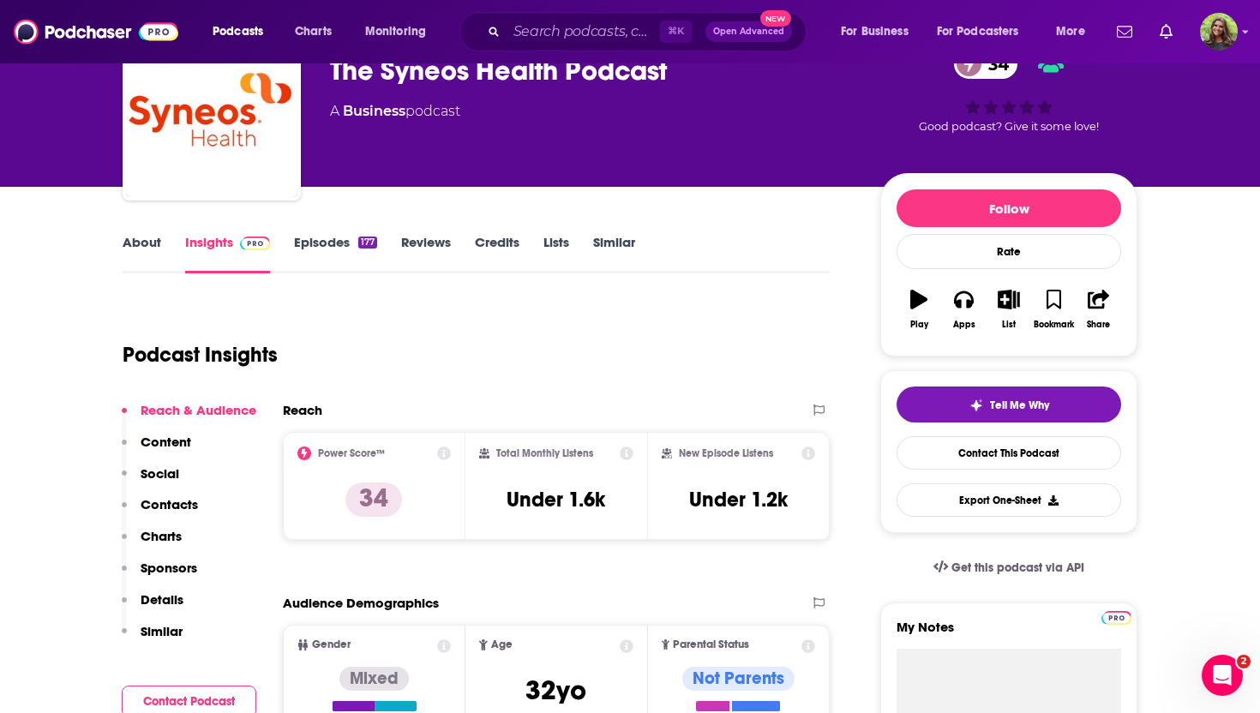
click at [315, 246] on link "Episodes 177" at bounding box center [335, 253] width 83 height 39
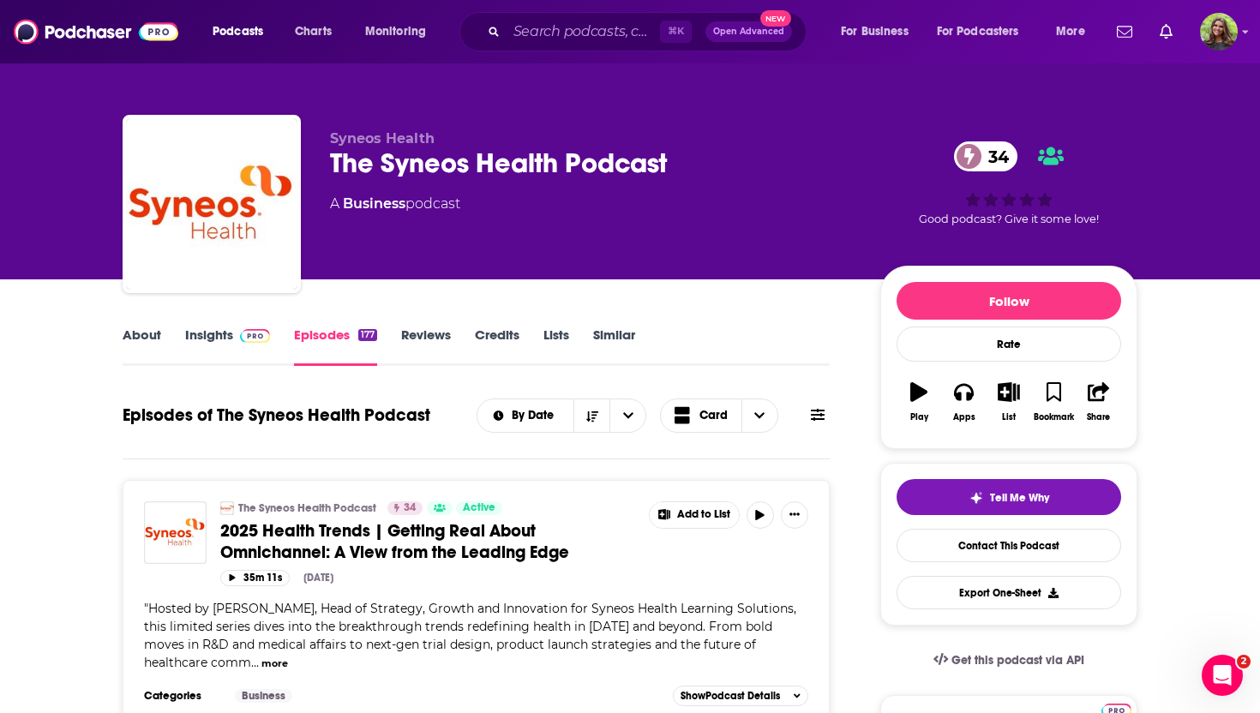
click at [210, 335] on link "Insights" at bounding box center [227, 346] width 85 height 39
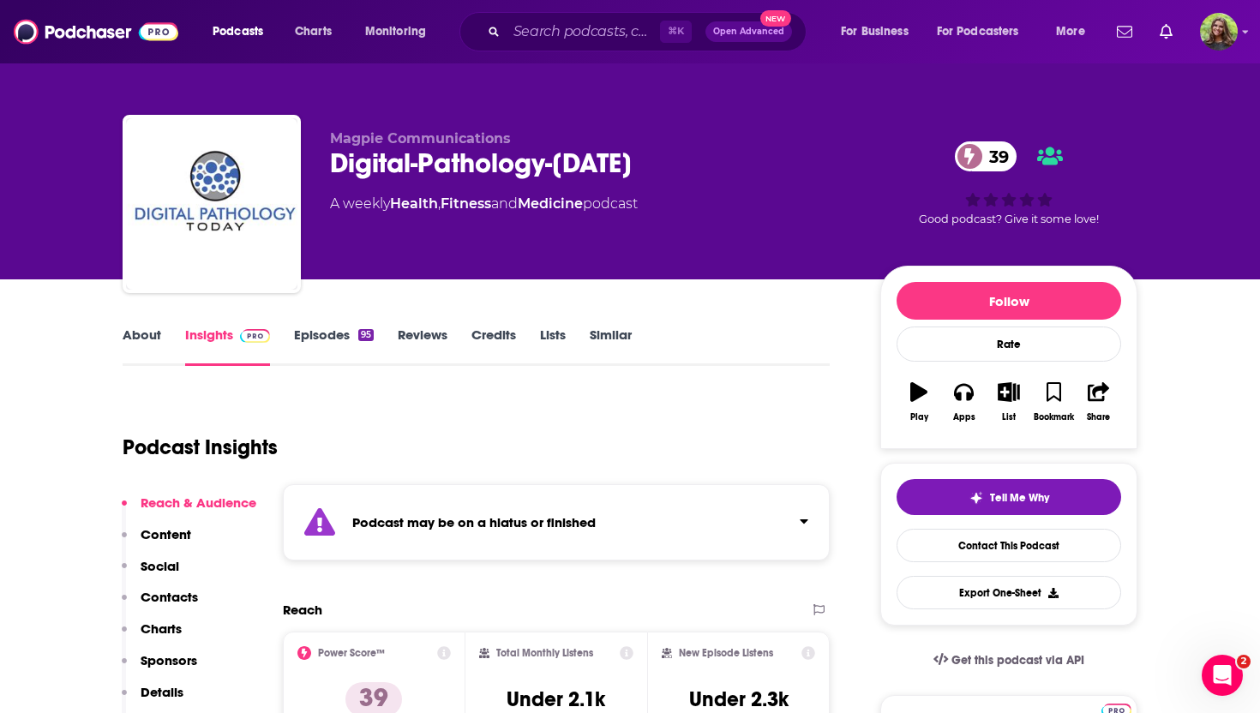
scroll to position [175, 0]
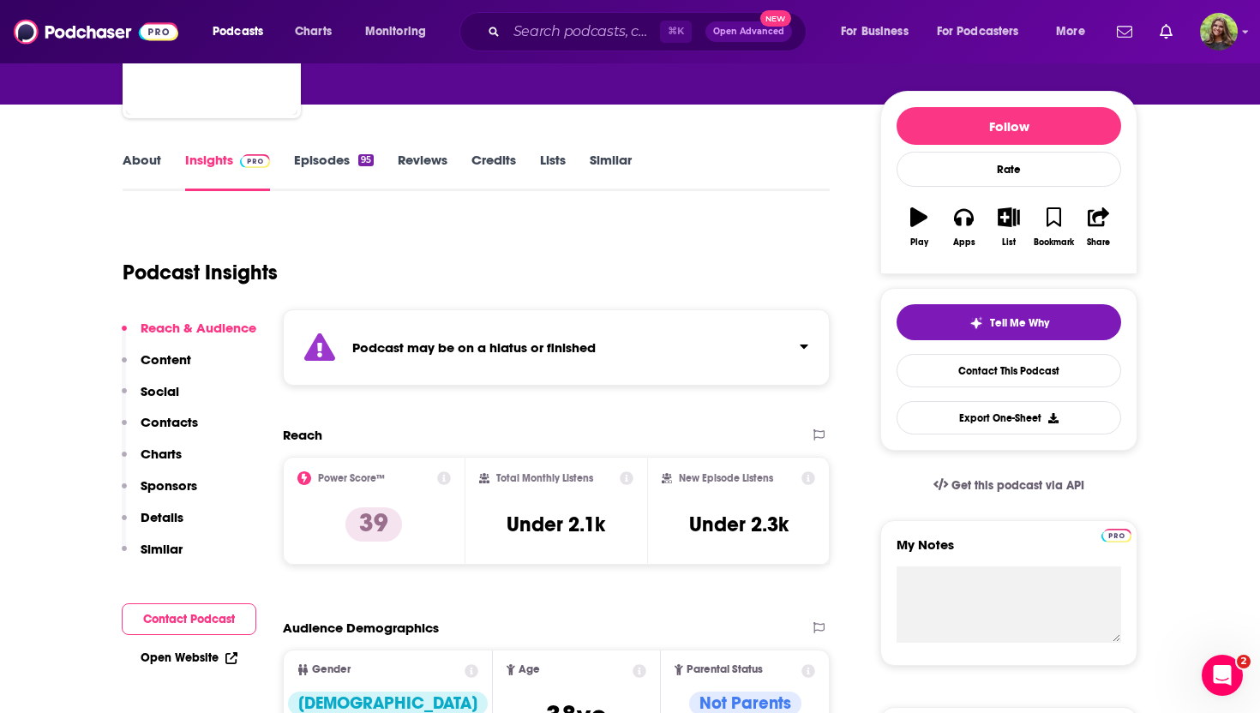
click at [318, 158] on link "Episodes 95" at bounding box center [334, 171] width 80 height 39
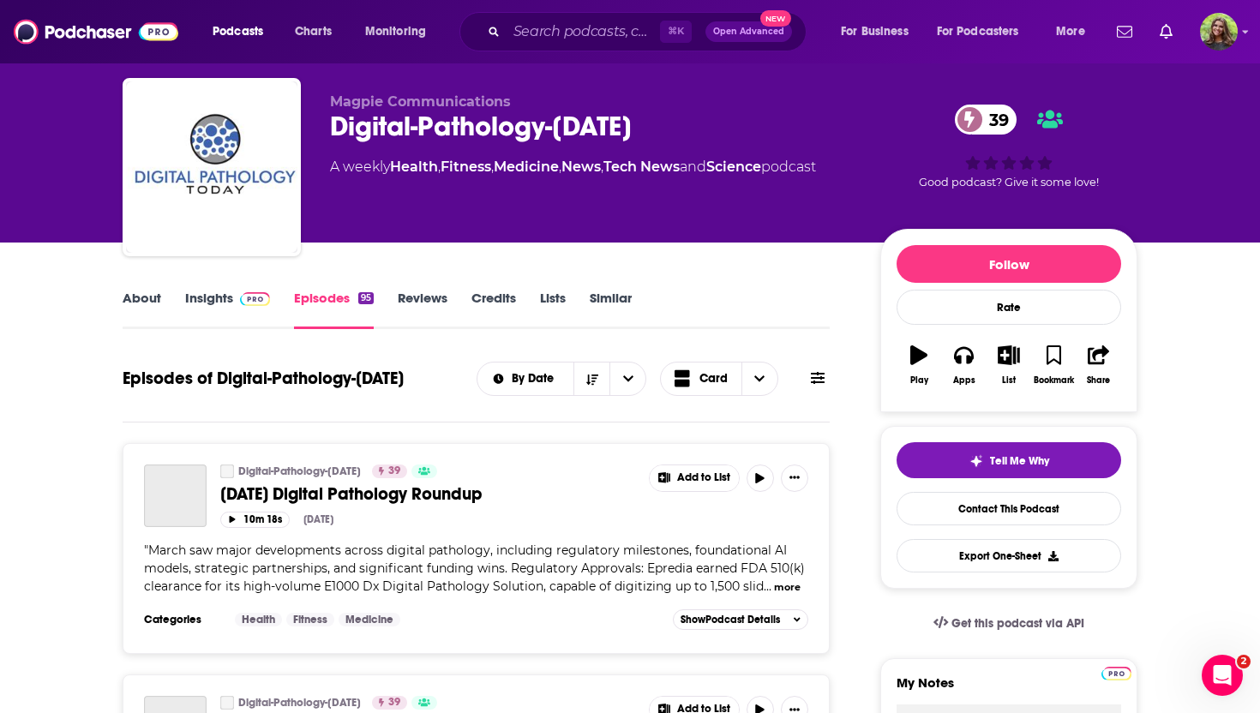
scroll to position [44, 0]
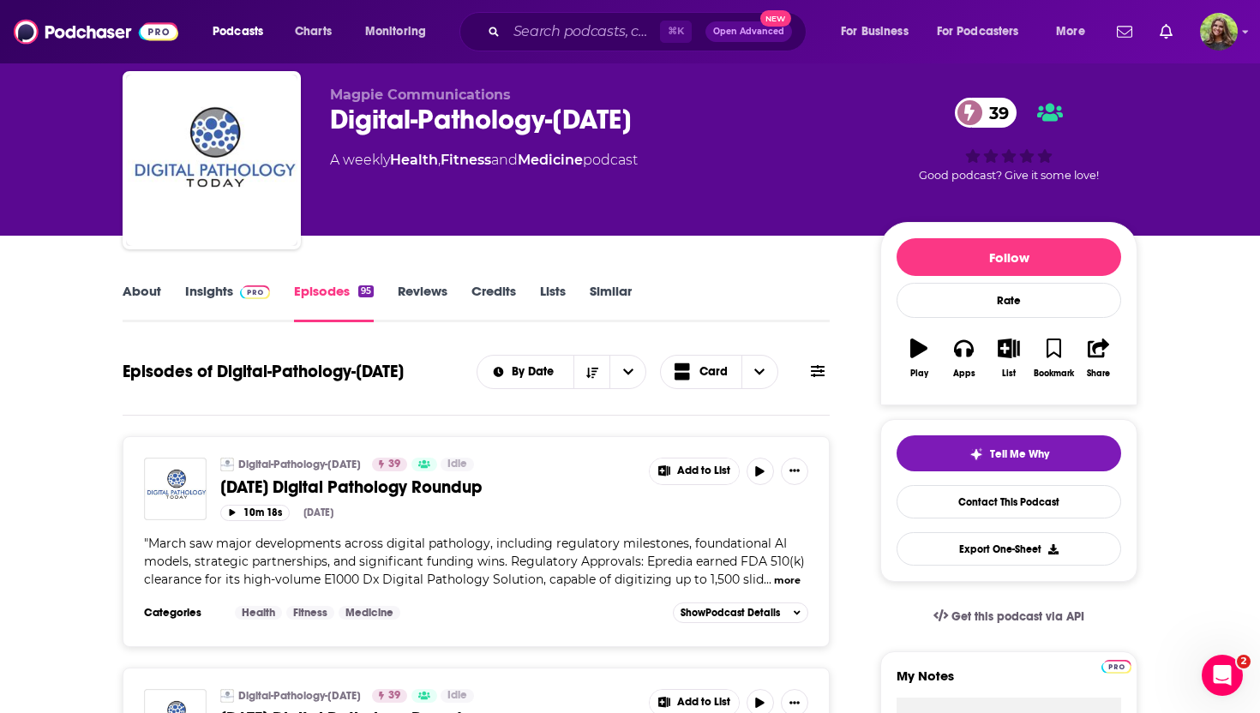
click at [209, 290] on link "Insights" at bounding box center [227, 302] width 85 height 39
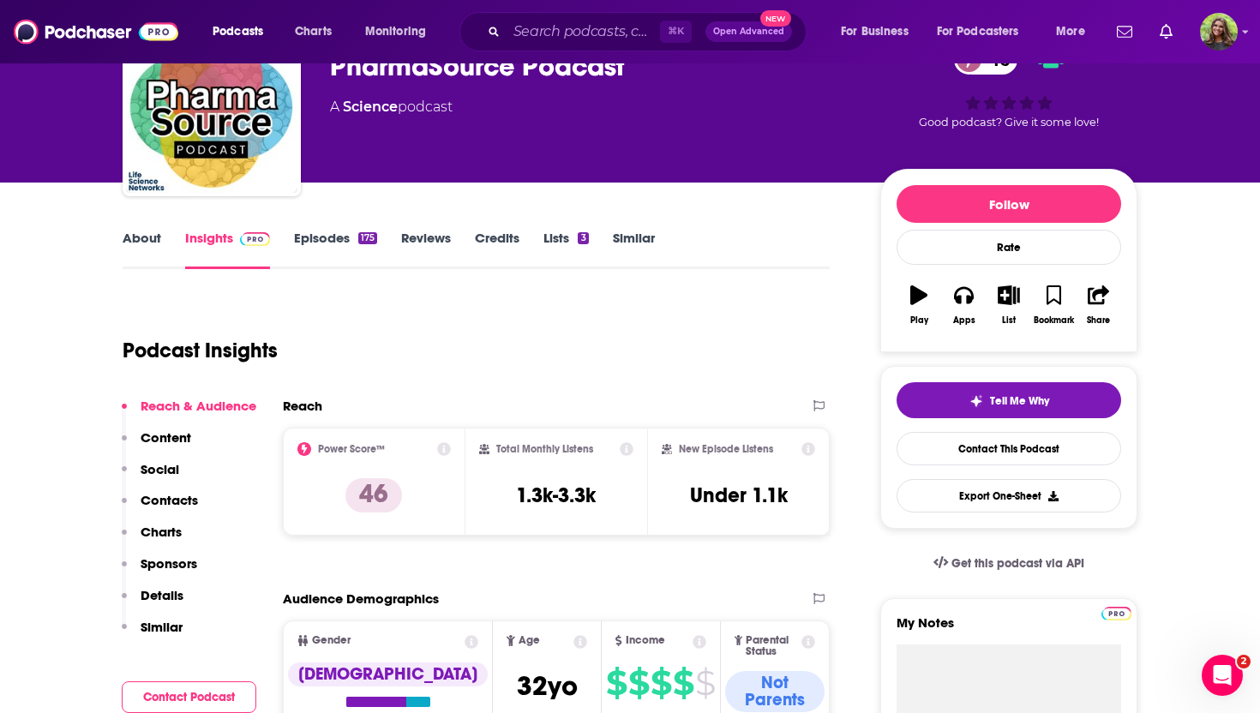
scroll to position [114, 0]
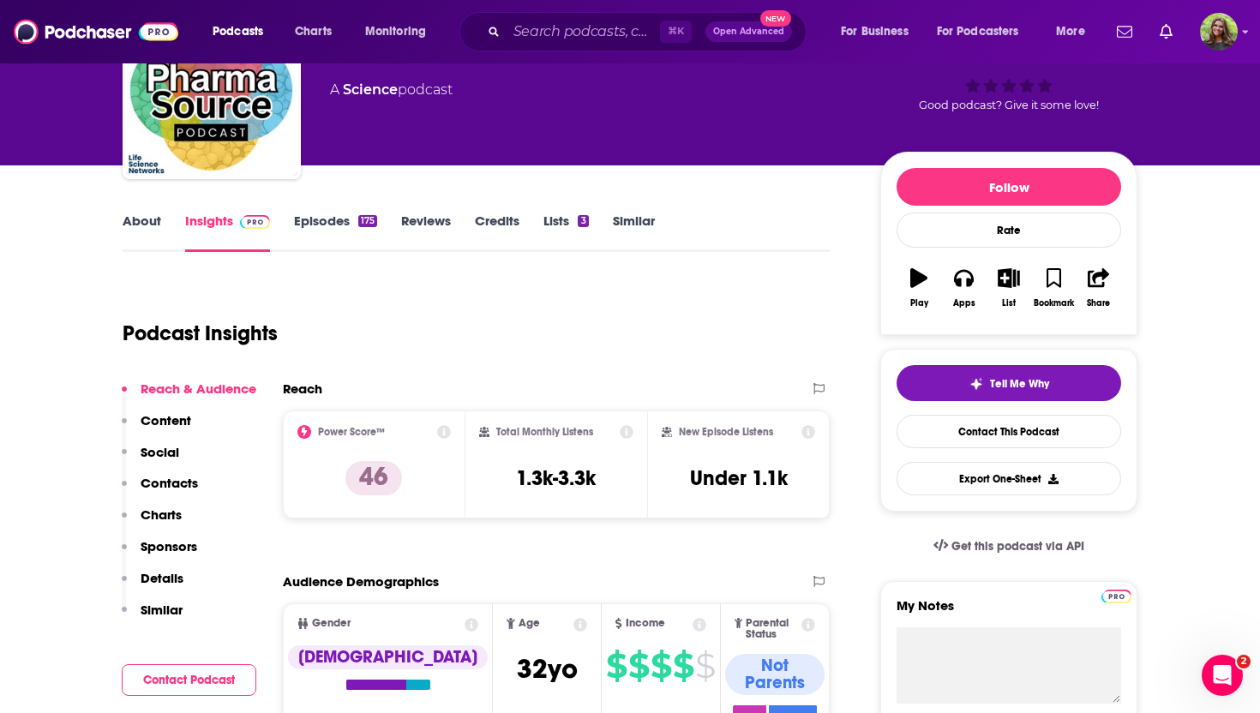
click at [141, 216] on link "About" at bounding box center [142, 232] width 39 height 39
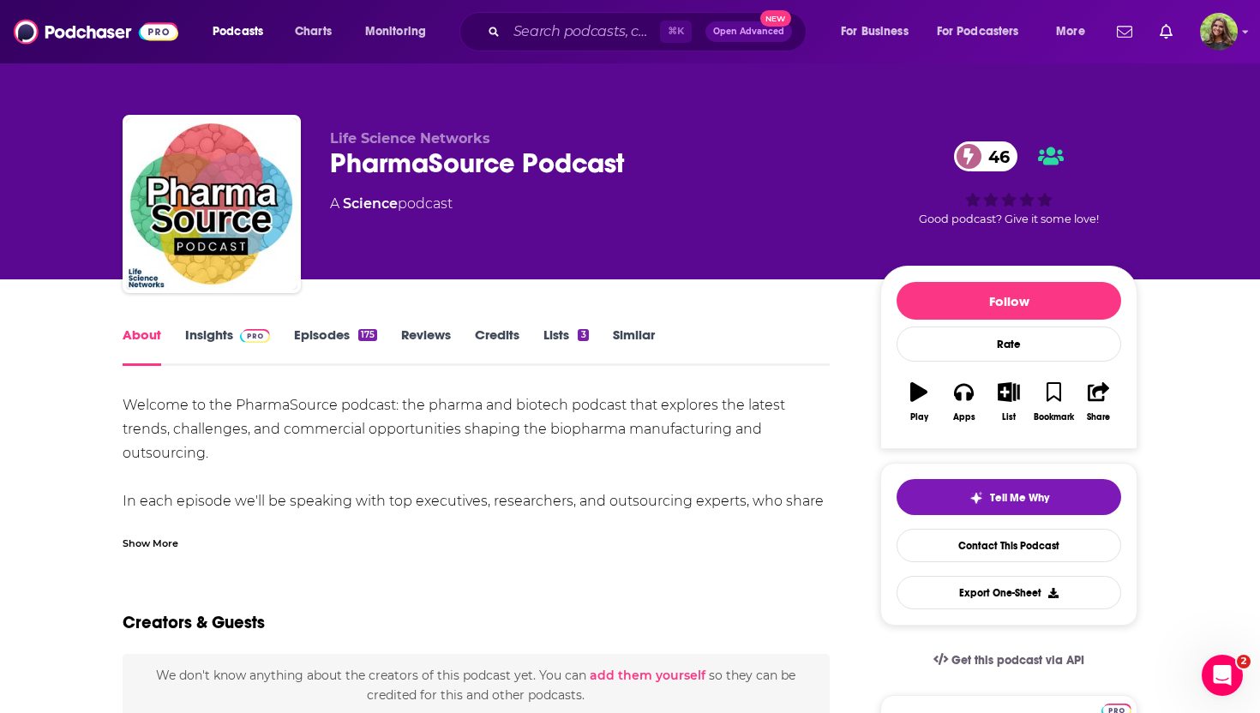
click at [646, 333] on link "Similar" at bounding box center [634, 346] width 42 height 39
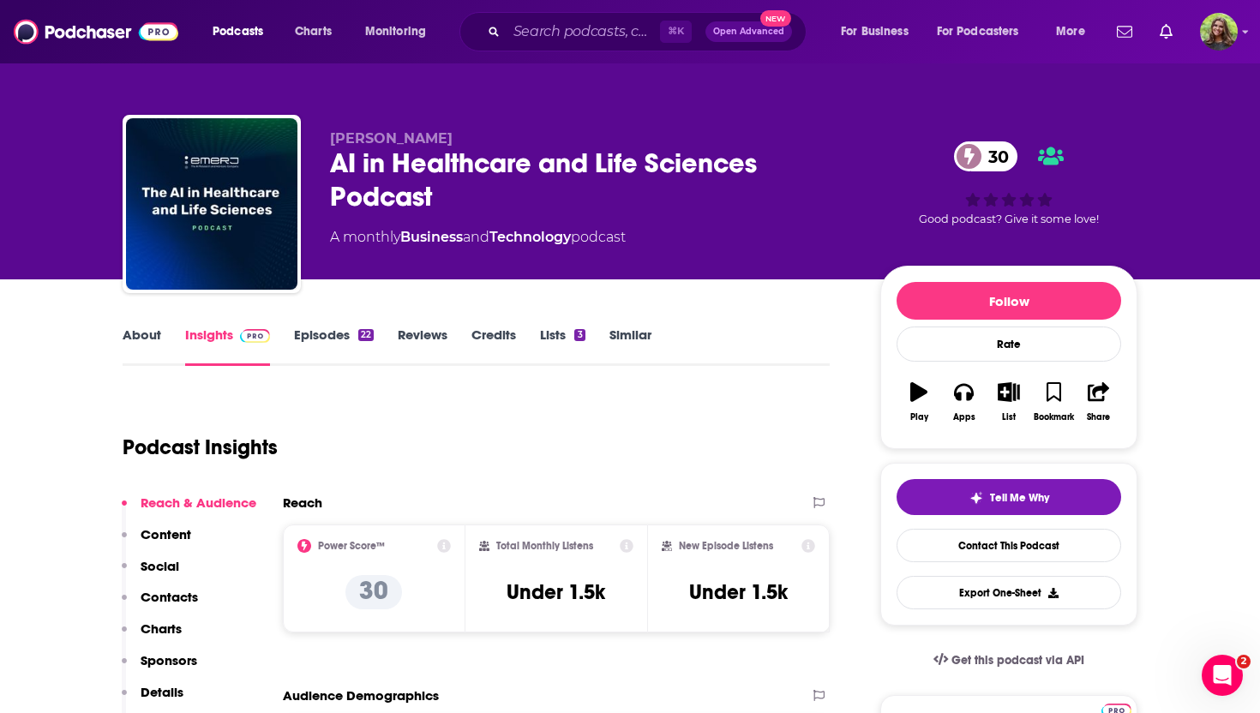
click at [129, 329] on link "About" at bounding box center [142, 346] width 39 height 39
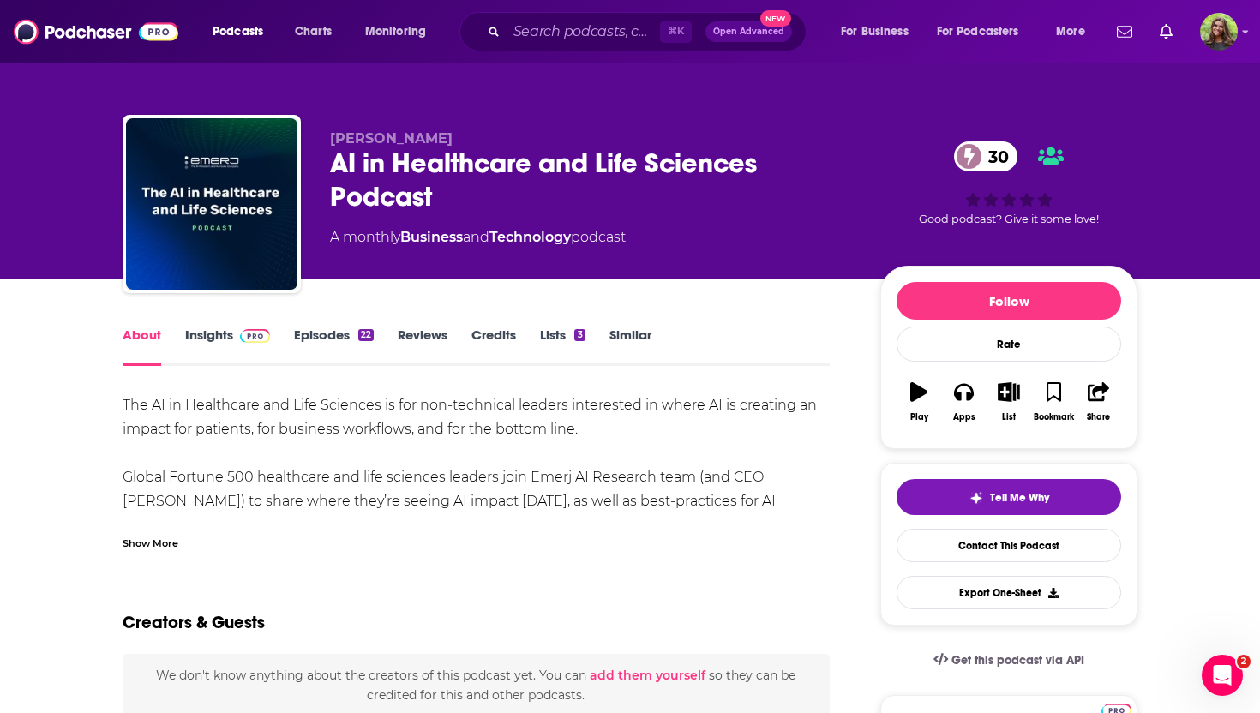
click at [614, 345] on link "Similar" at bounding box center [630, 346] width 42 height 39
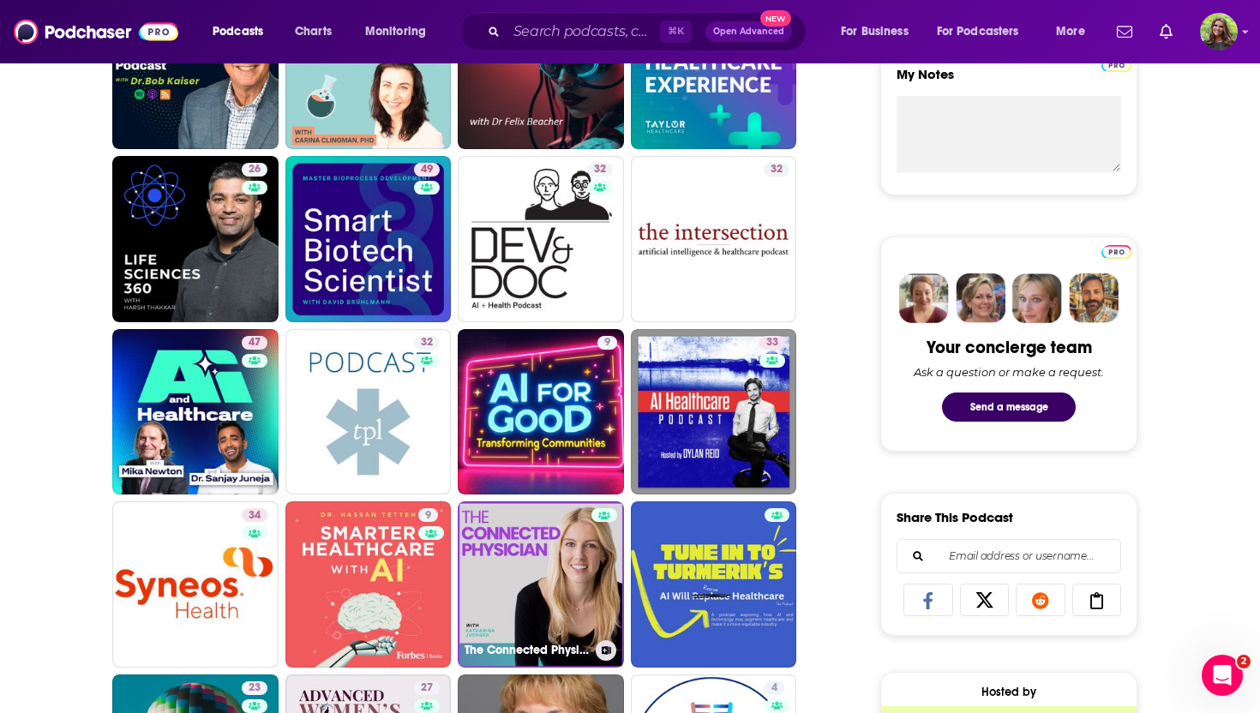
scroll to position [600, 0]
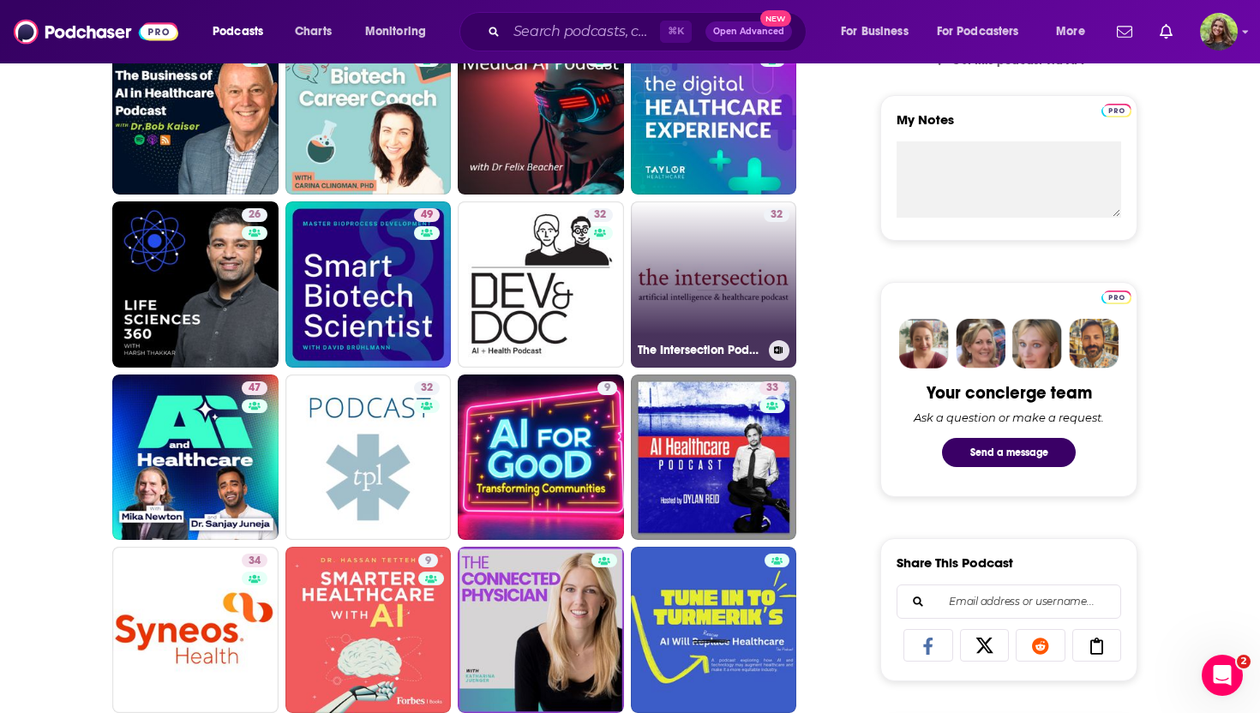
click at [726, 282] on link "32 The Intersection Podcast: AI & Healthcare" at bounding box center [714, 284] width 166 height 166
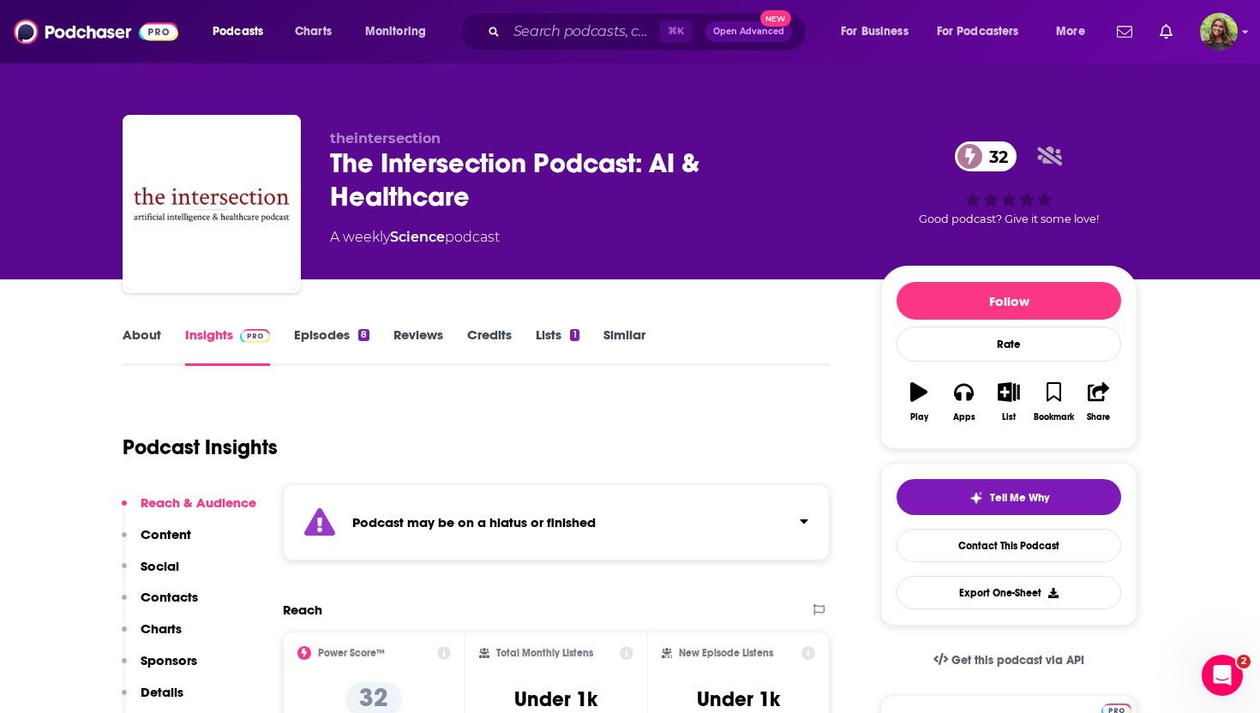
click at [141, 333] on link "About" at bounding box center [142, 346] width 39 height 39
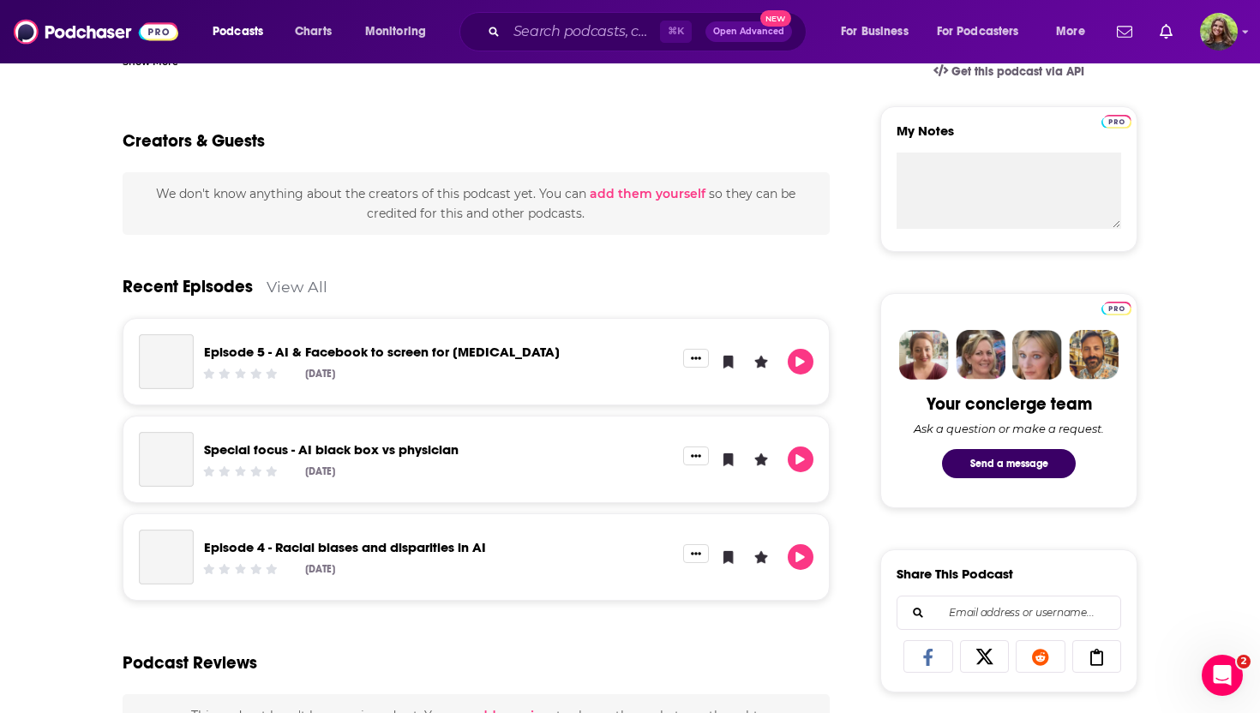
scroll to position [696, 0]
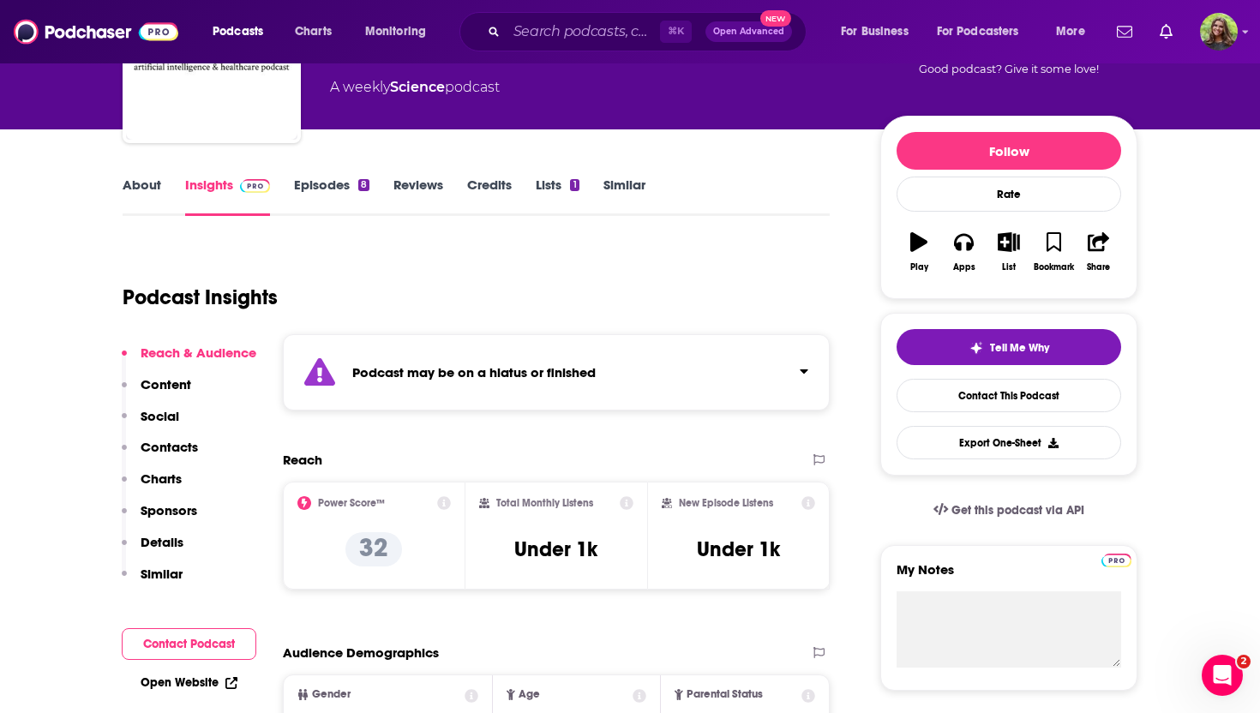
scroll to position [228, 0]
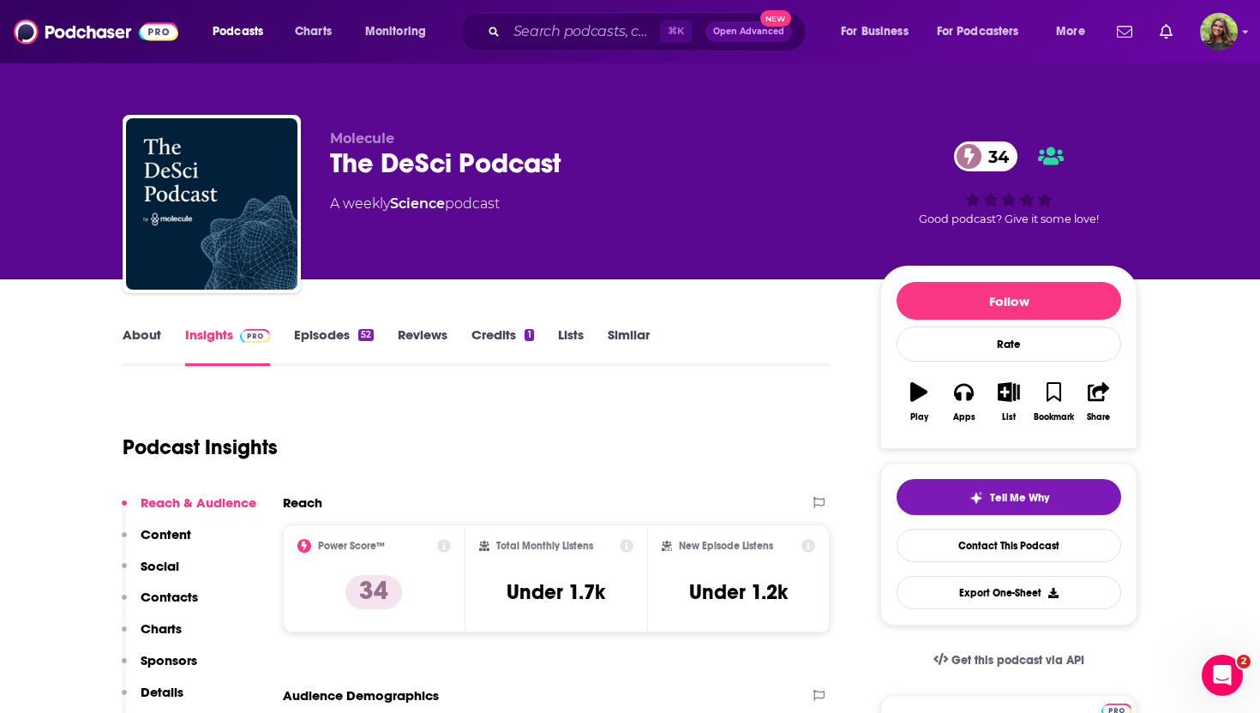
click at [141, 329] on link "About" at bounding box center [142, 346] width 39 height 39
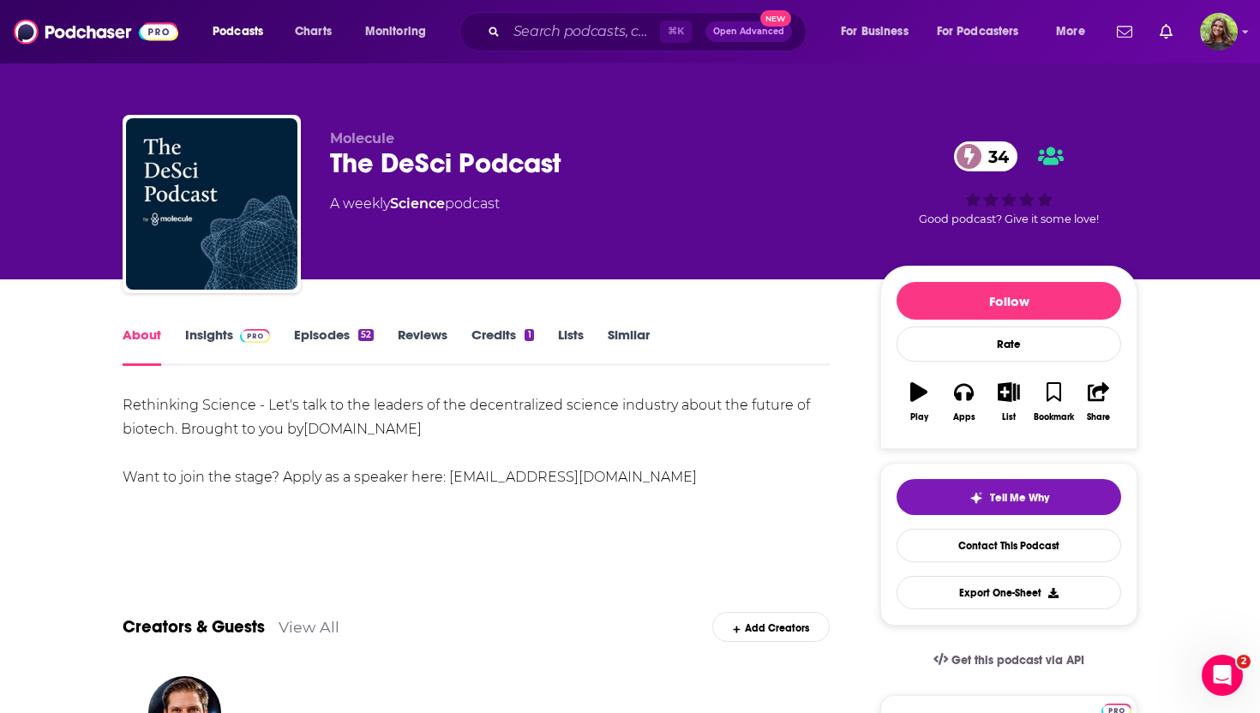
click at [328, 335] on link "Episodes 52" at bounding box center [334, 346] width 80 height 39
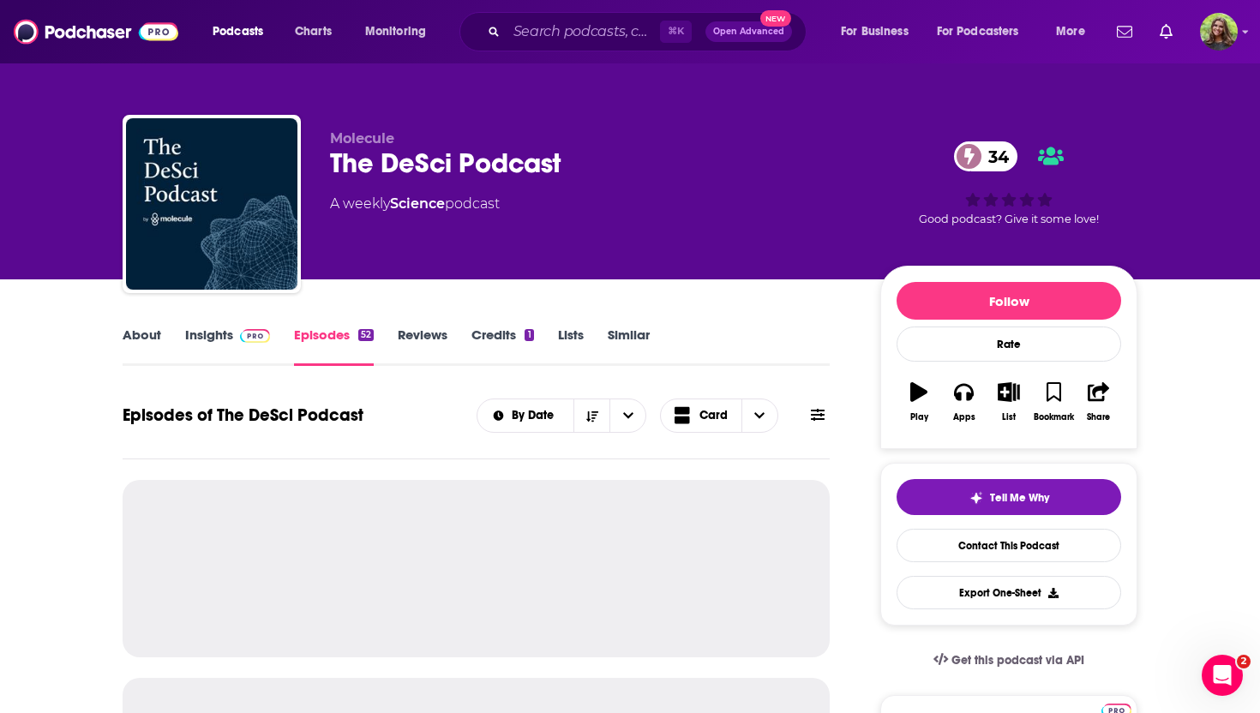
click at [203, 336] on link "Insights" at bounding box center [227, 346] width 85 height 39
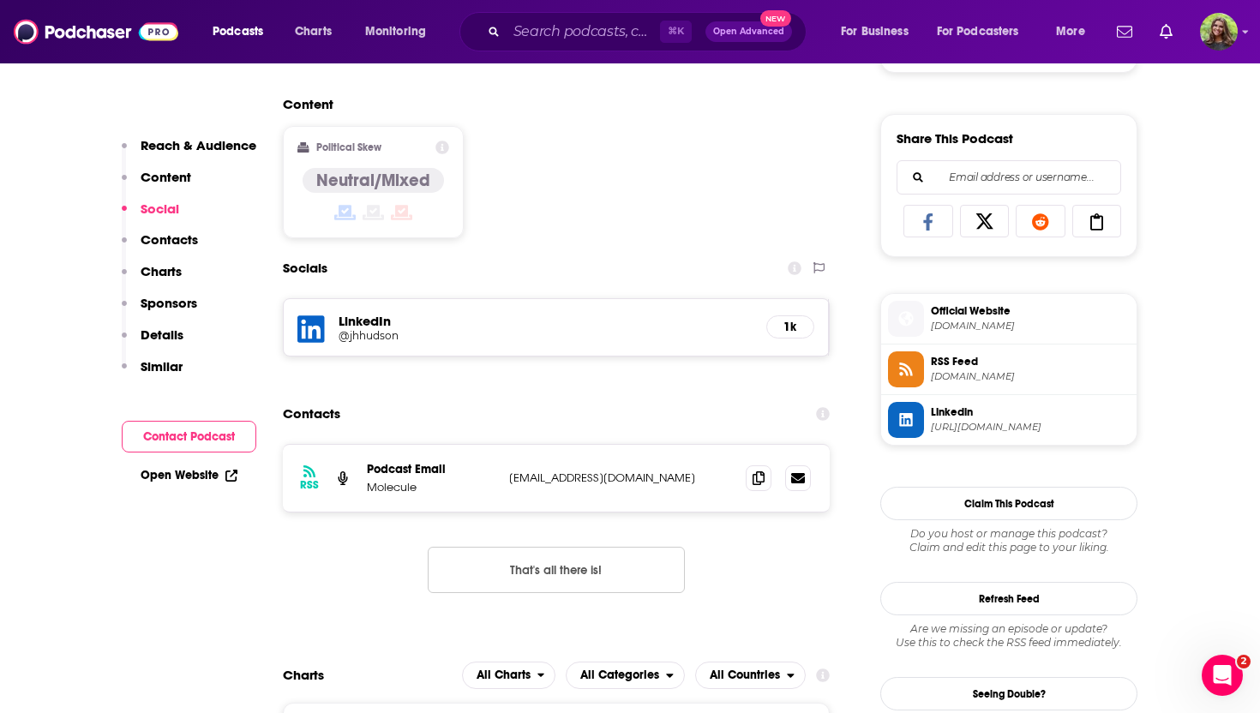
scroll to position [1017, 0]
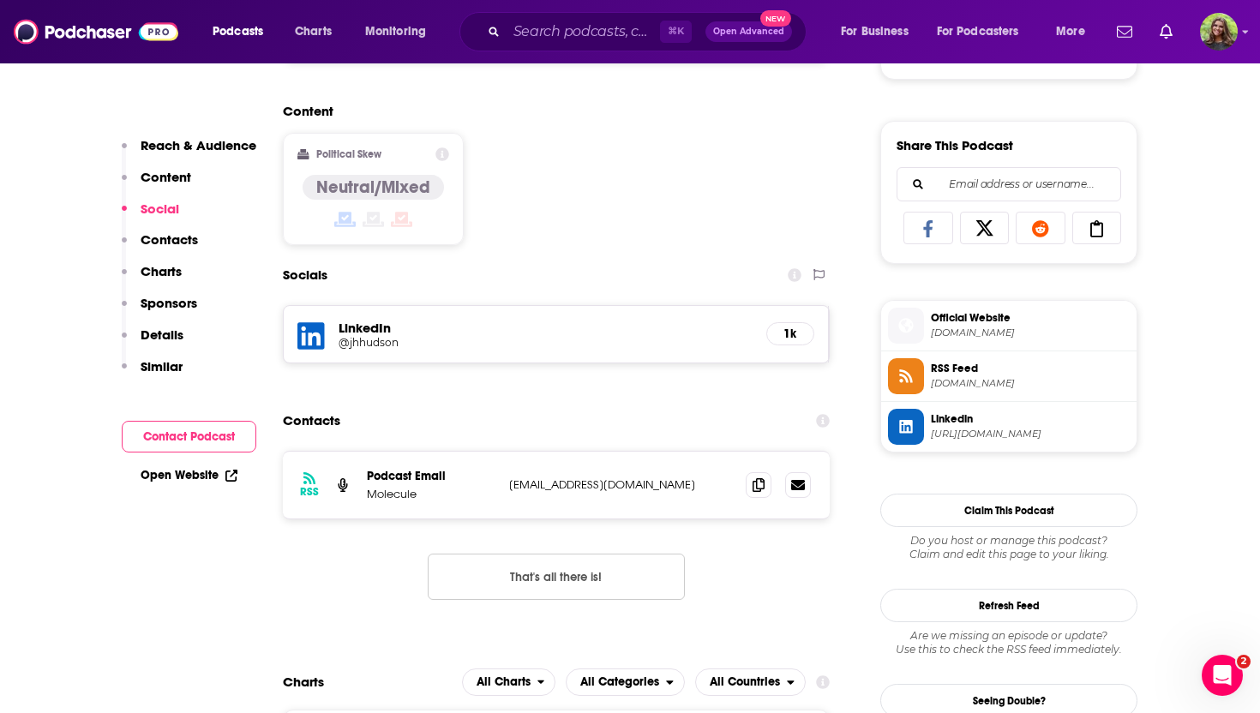
click at [369, 324] on h5 "LinkedIn" at bounding box center [546, 328] width 414 height 16
click at [321, 328] on icon at bounding box center [310, 335] width 27 height 27
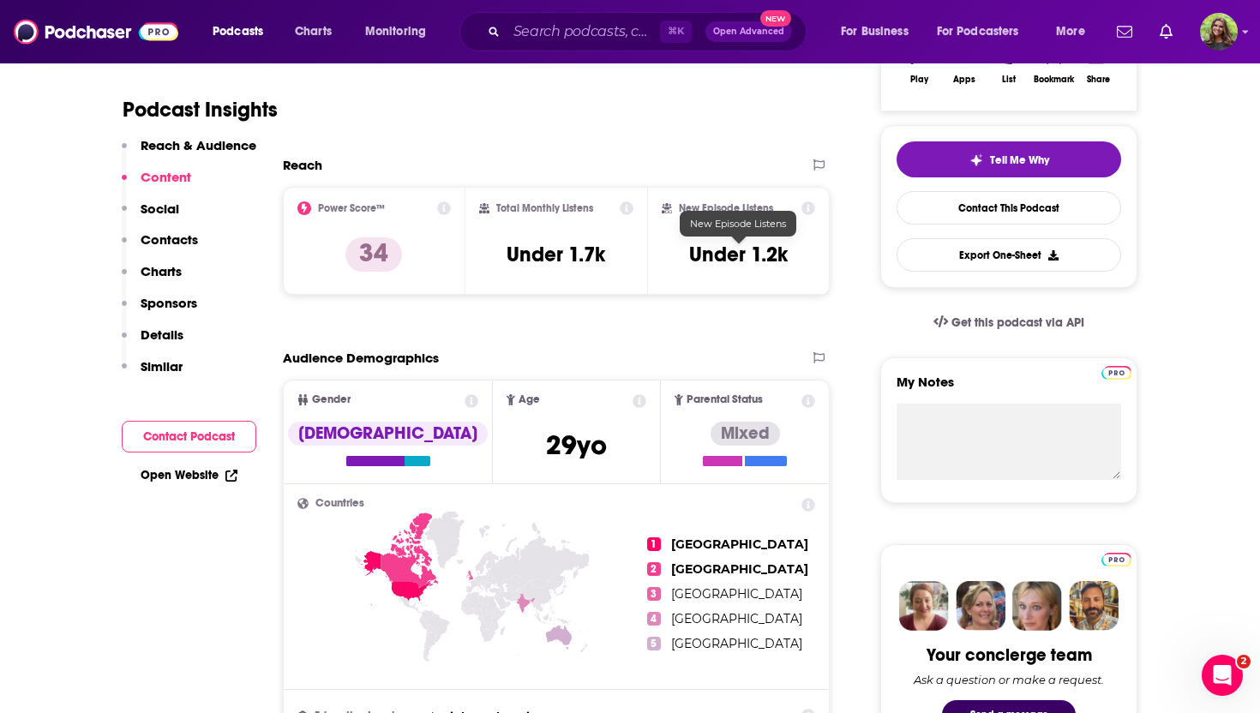
scroll to position [0, 0]
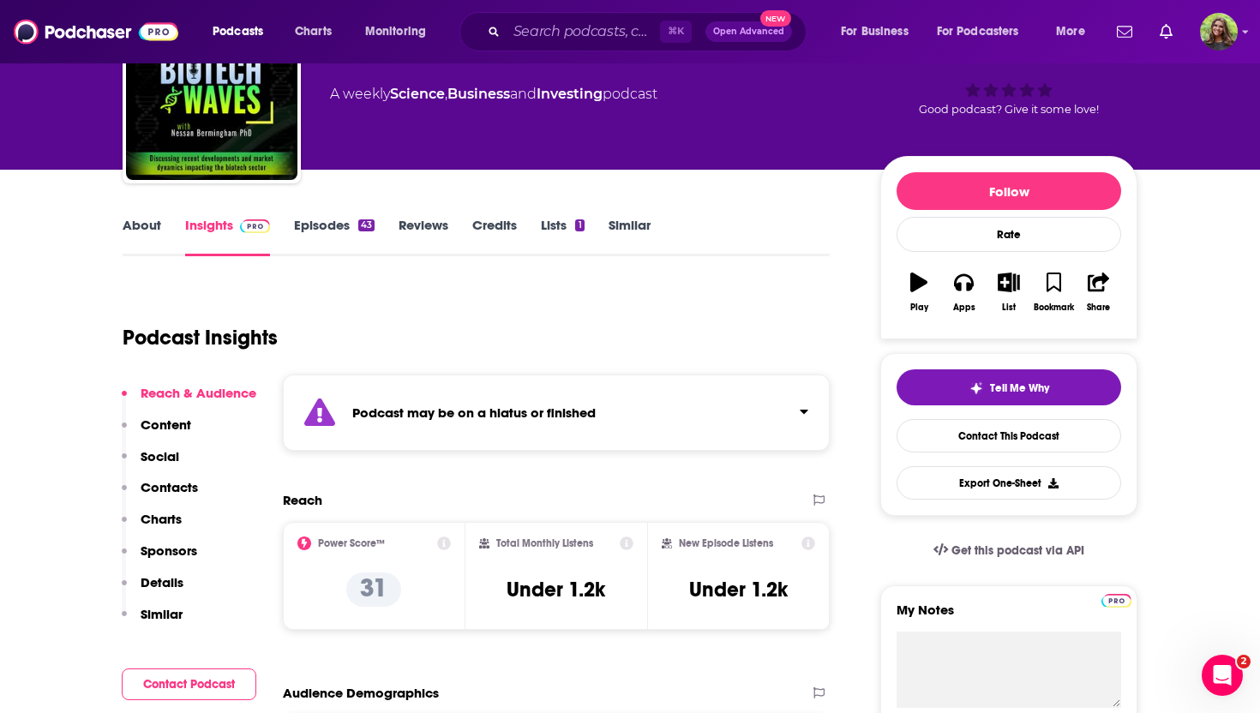
scroll to position [87, 0]
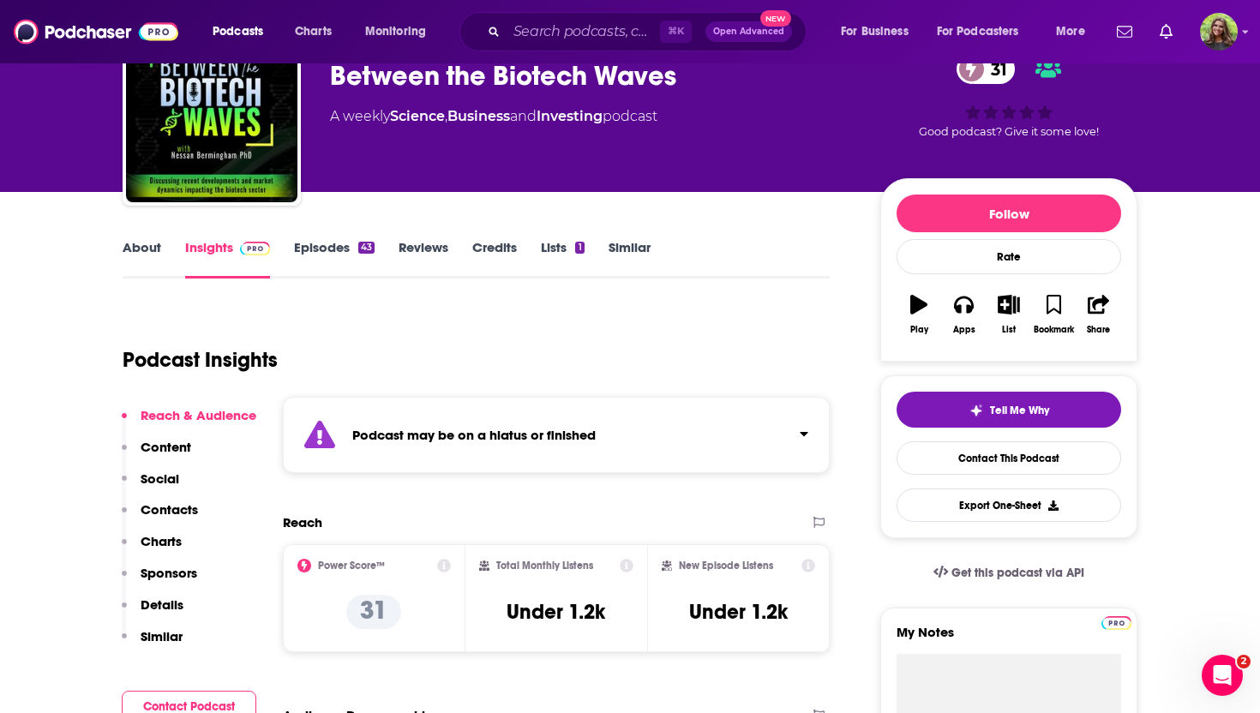
click at [646, 252] on link "Similar" at bounding box center [630, 258] width 42 height 39
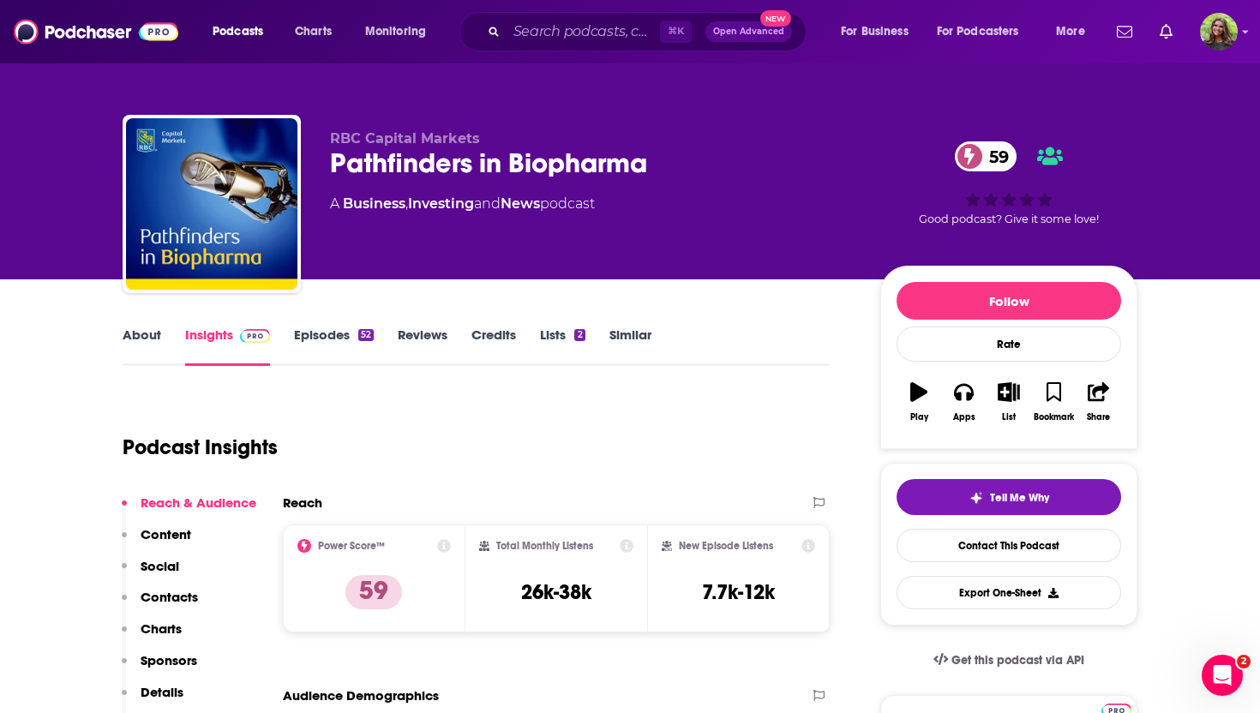
click at [143, 334] on link "About" at bounding box center [142, 346] width 39 height 39
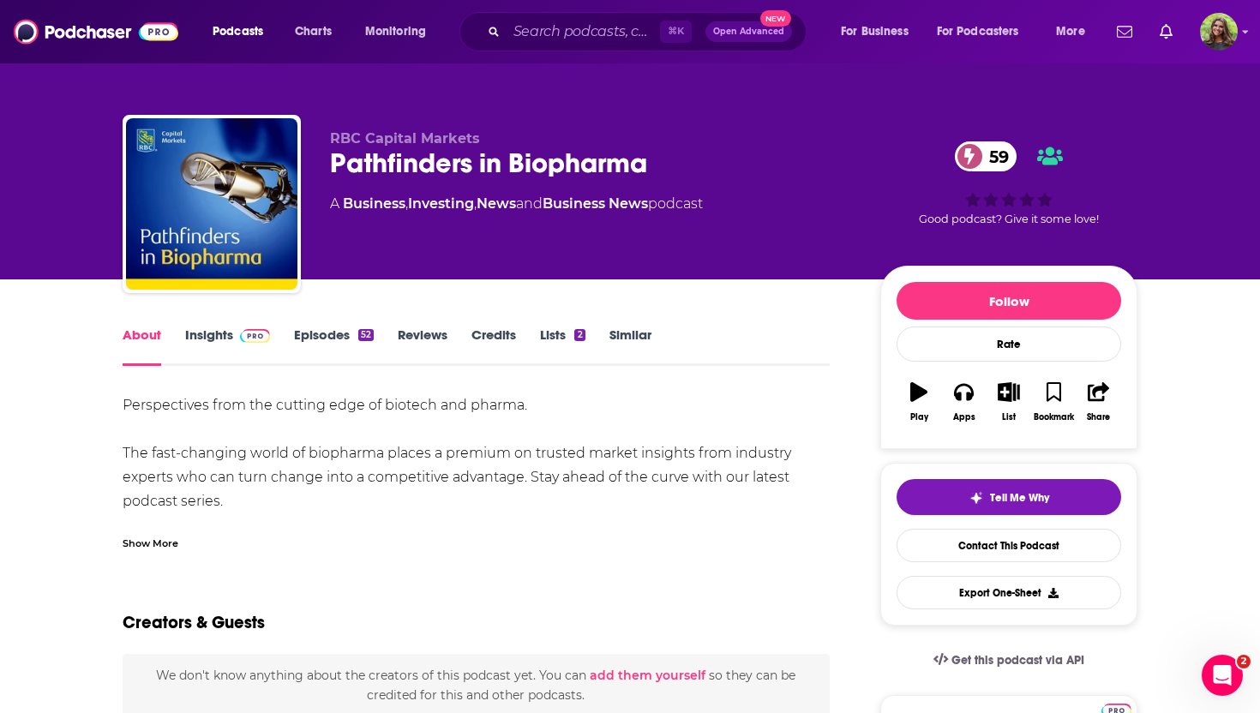
click at [154, 540] on div "Show More" at bounding box center [151, 542] width 56 height 16
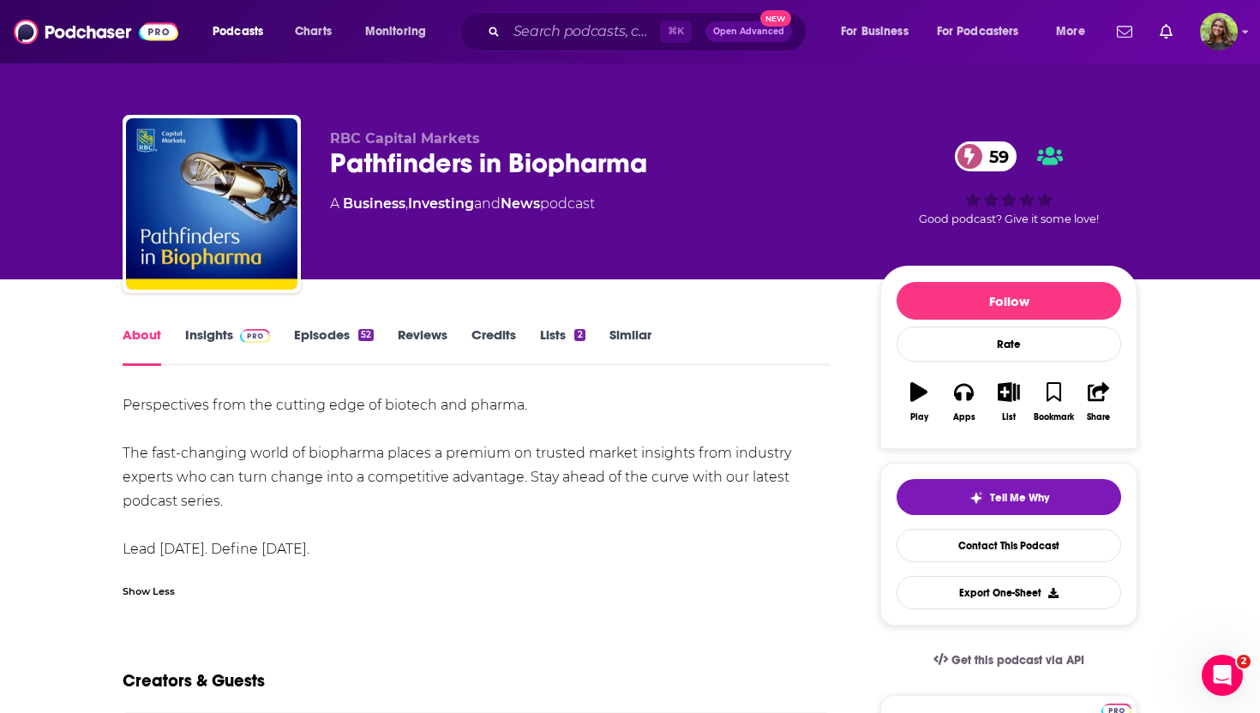
click at [341, 333] on link "Episodes 52" at bounding box center [334, 346] width 80 height 39
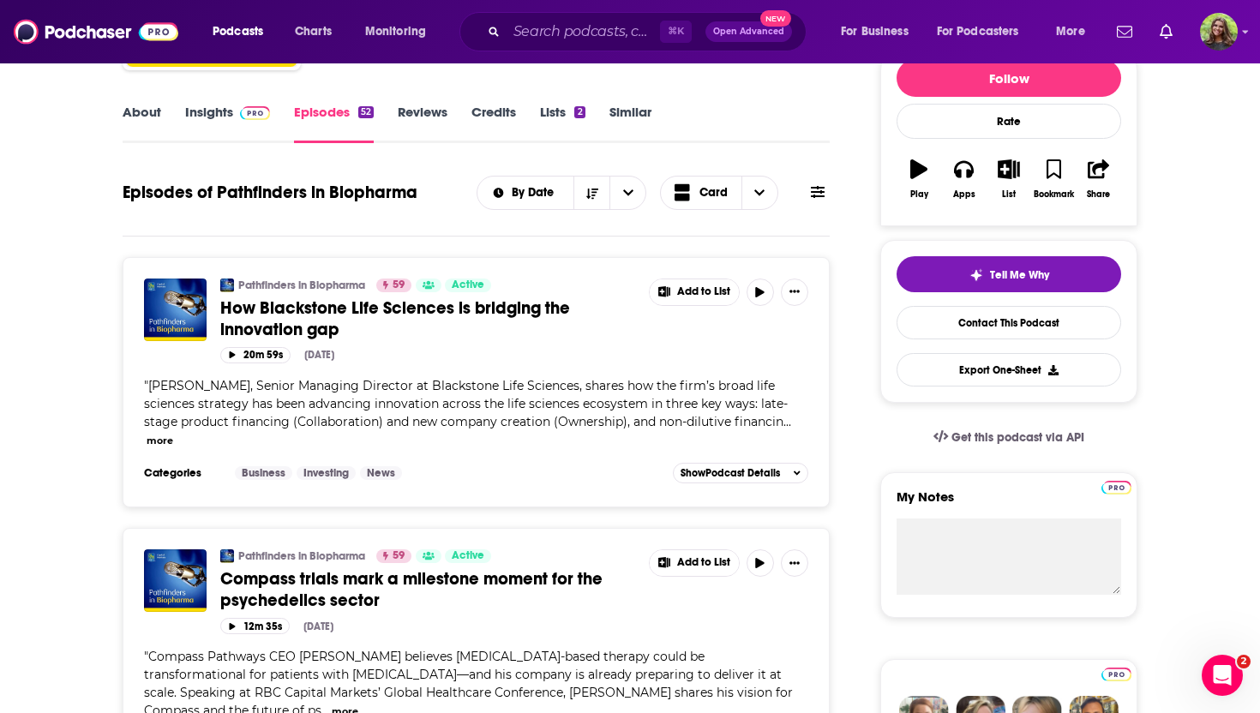
scroll to position [229, 0]
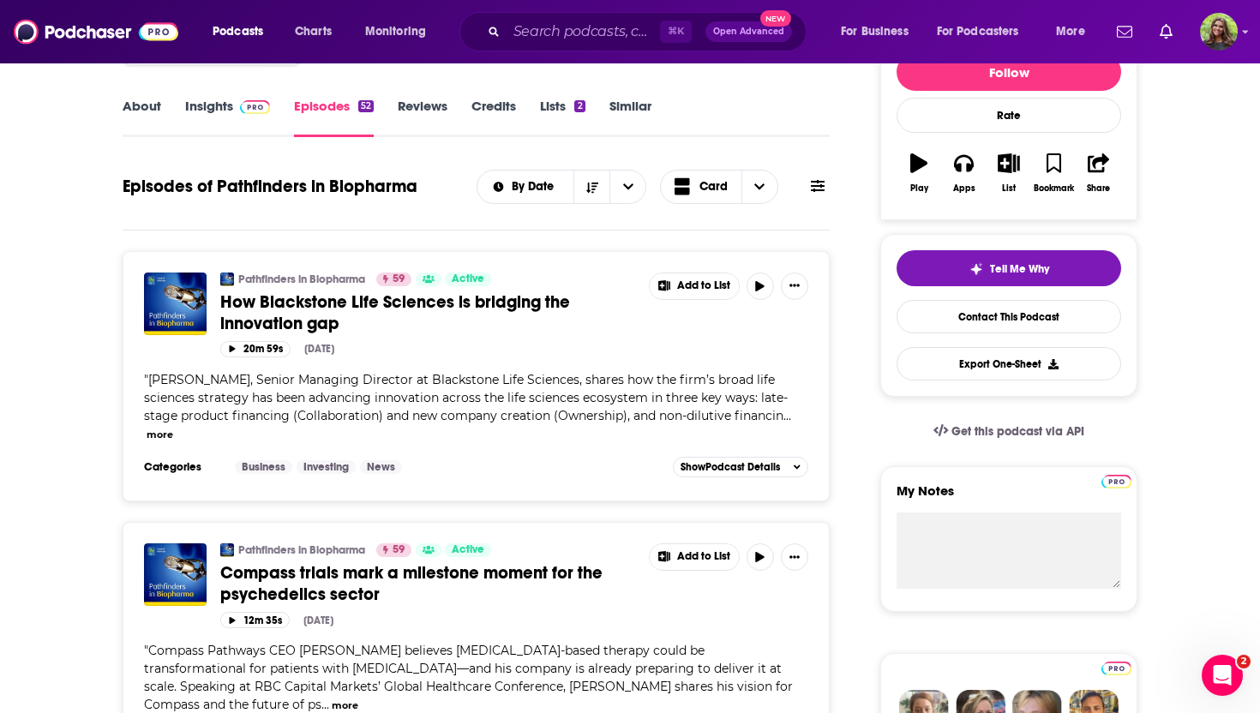
click at [219, 99] on link "Insights" at bounding box center [227, 117] width 85 height 39
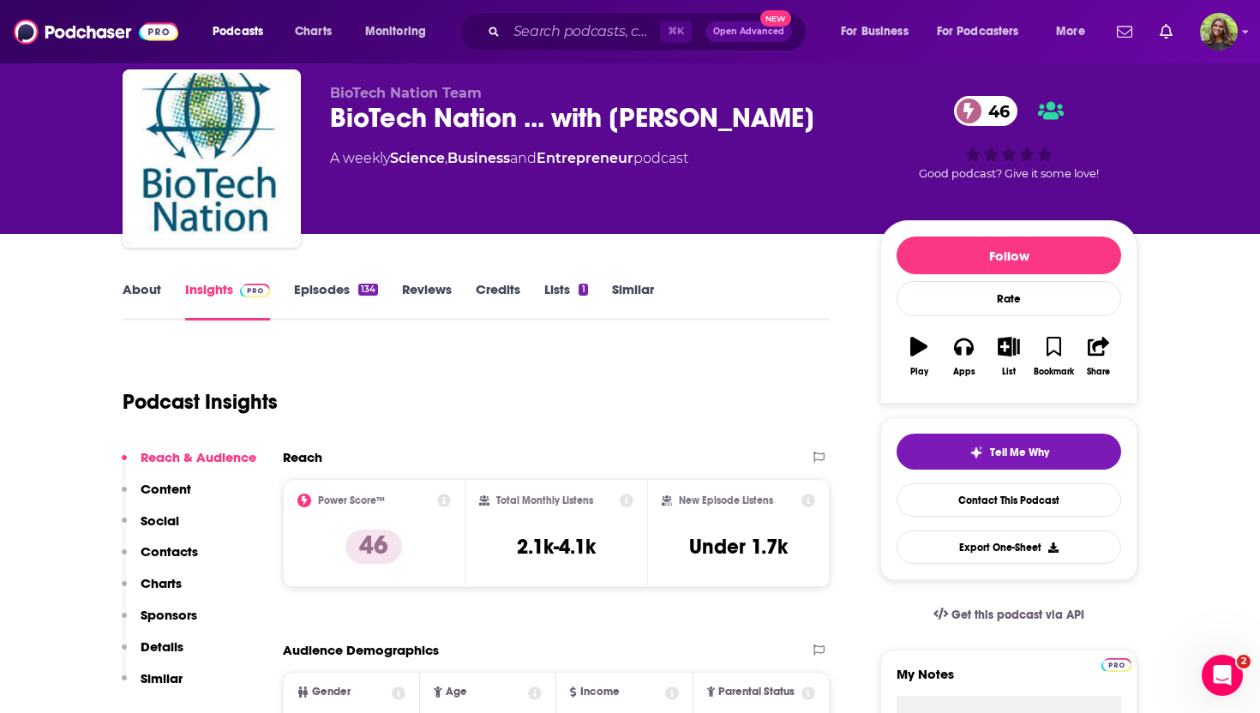
scroll to position [47, 0]
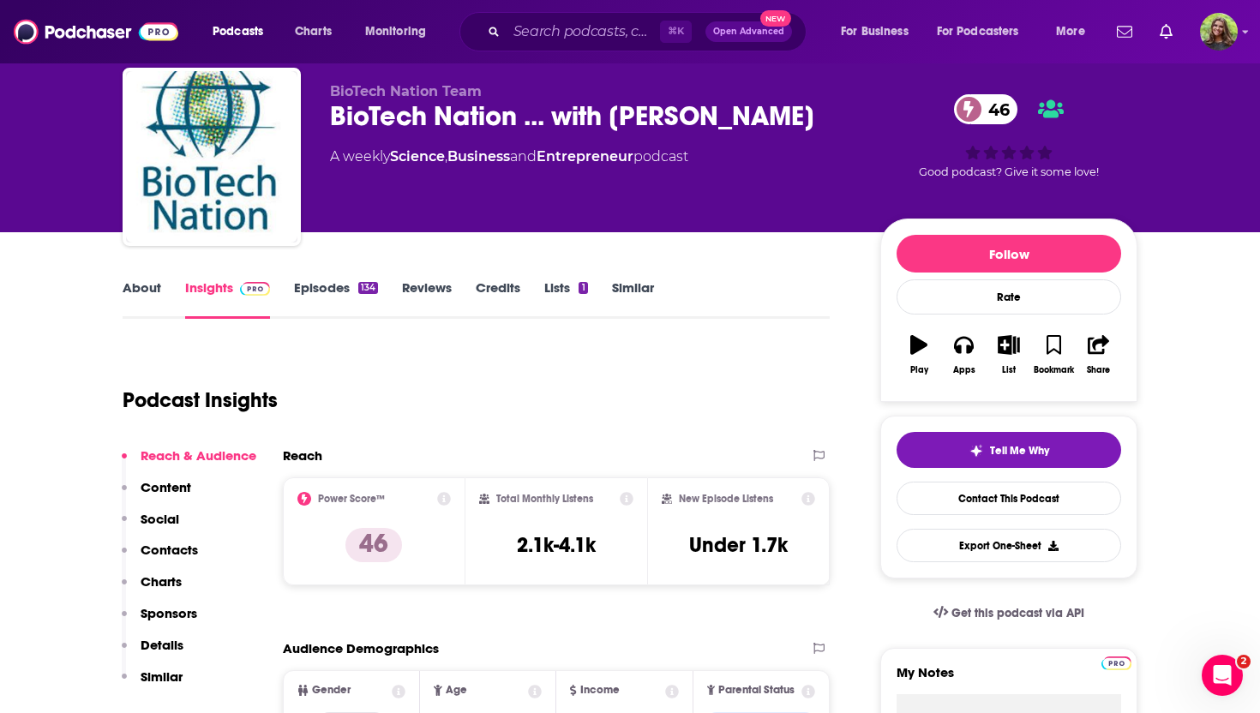
click at [135, 288] on link "About" at bounding box center [142, 298] width 39 height 39
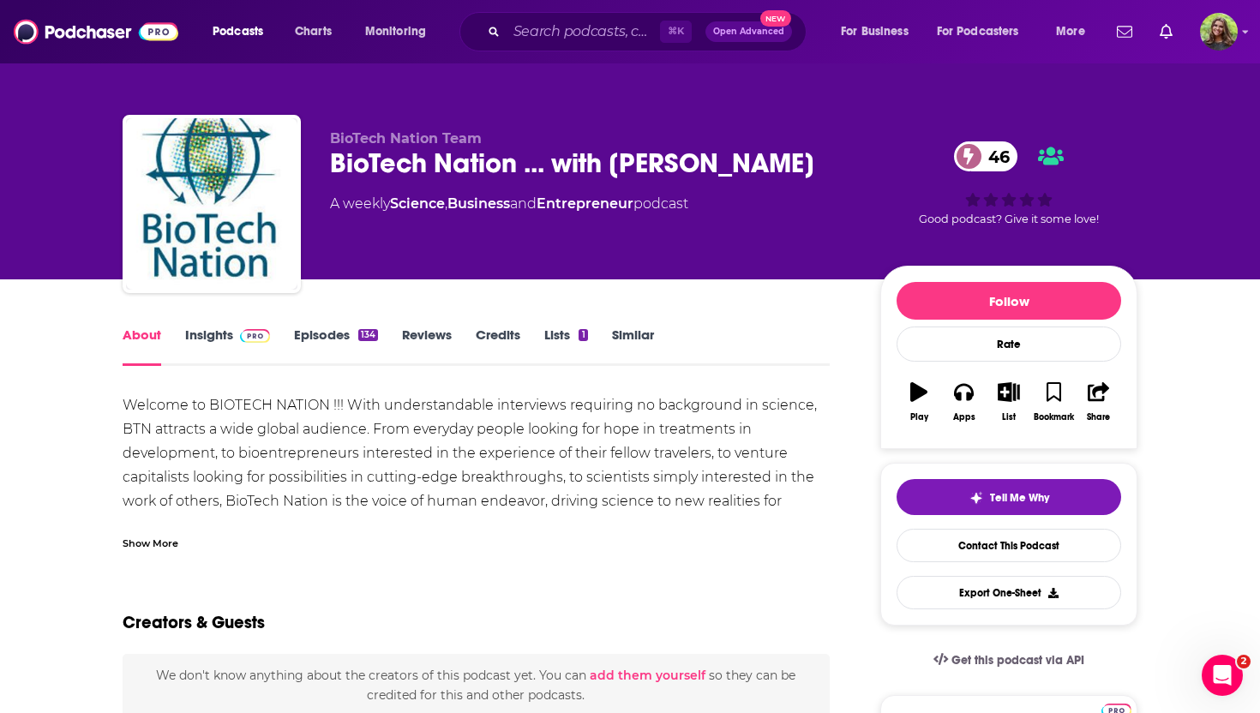
click at [329, 328] on link "Episodes 134" at bounding box center [336, 346] width 84 height 39
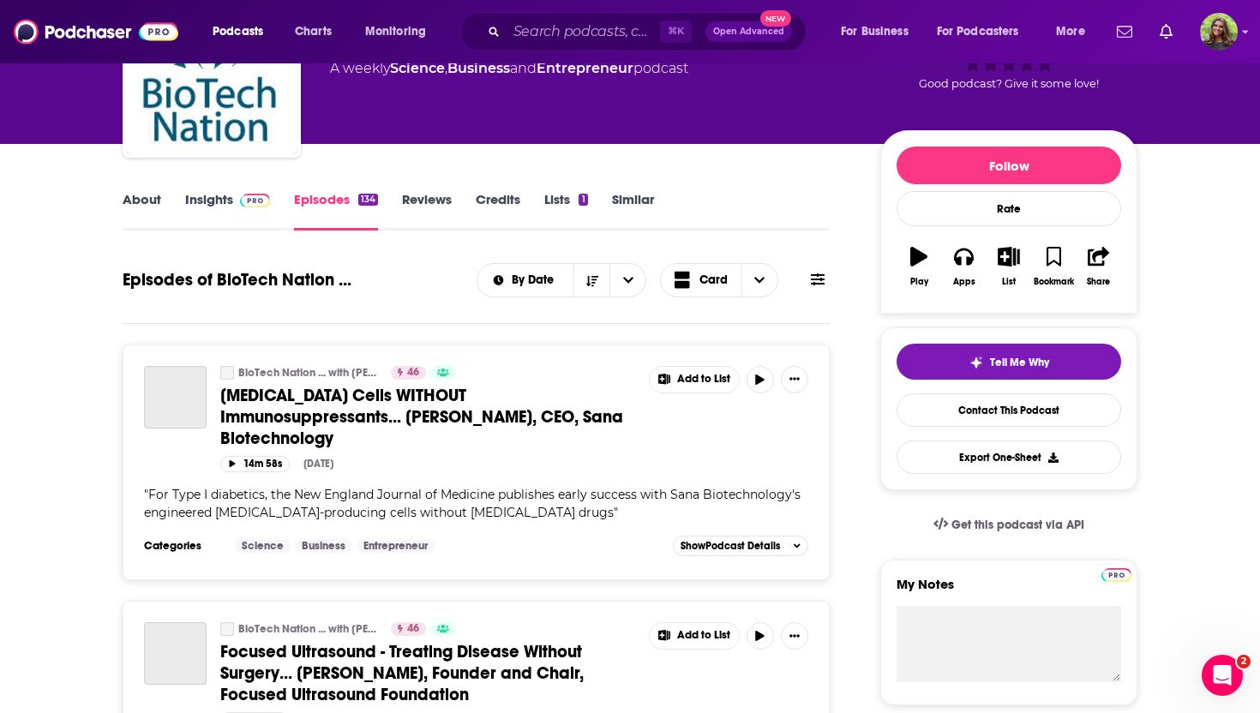
scroll to position [235, 0]
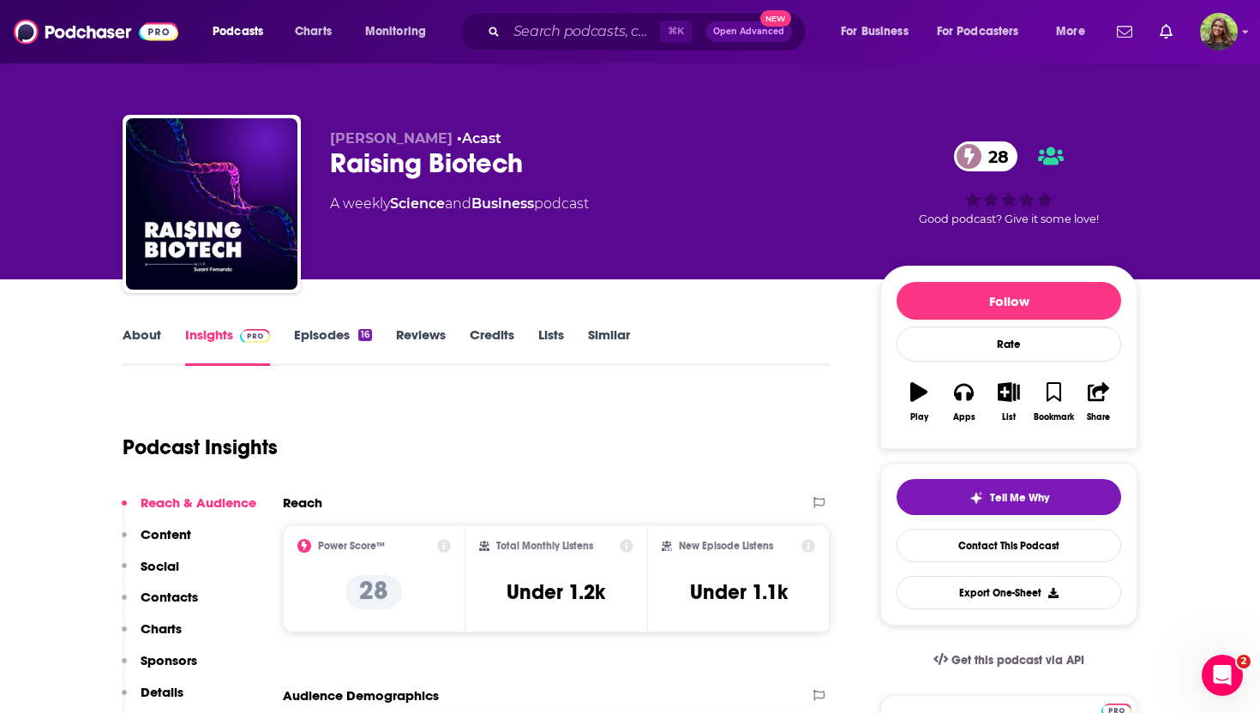
click at [600, 342] on link "Similar" at bounding box center [609, 346] width 42 height 39
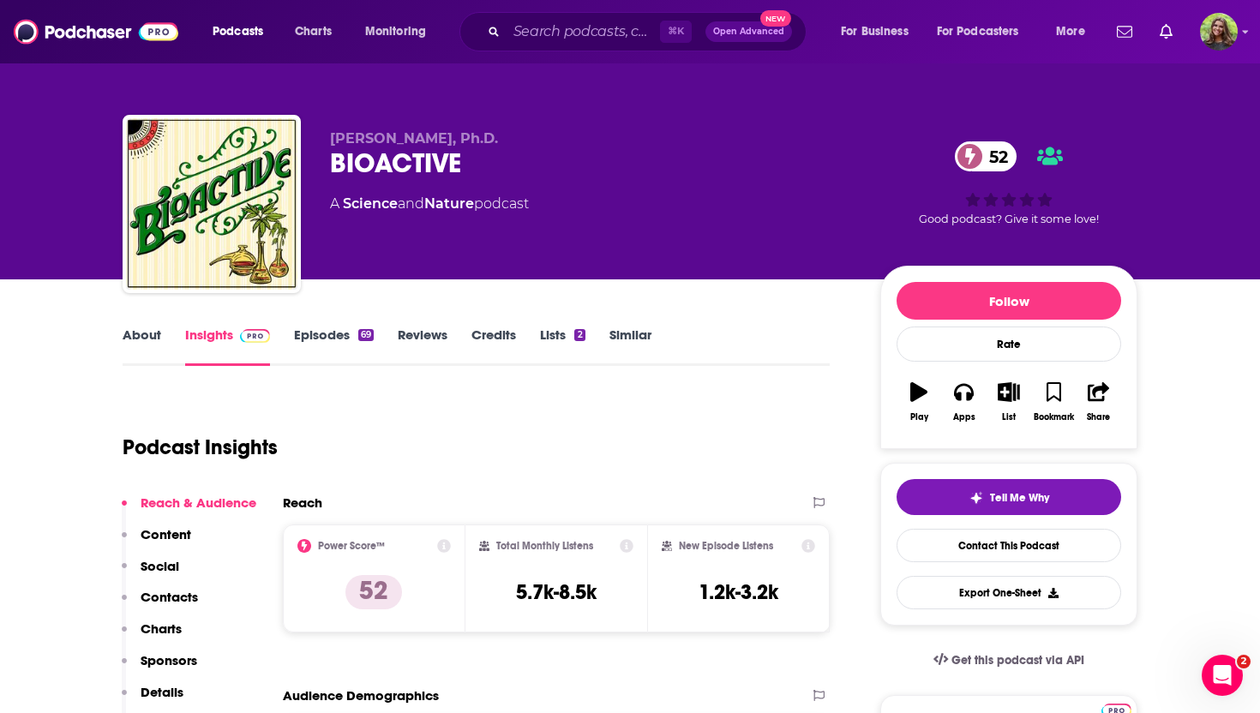
click at [148, 332] on link "About" at bounding box center [142, 346] width 39 height 39
